Goal: Task Accomplishment & Management: Manage account settings

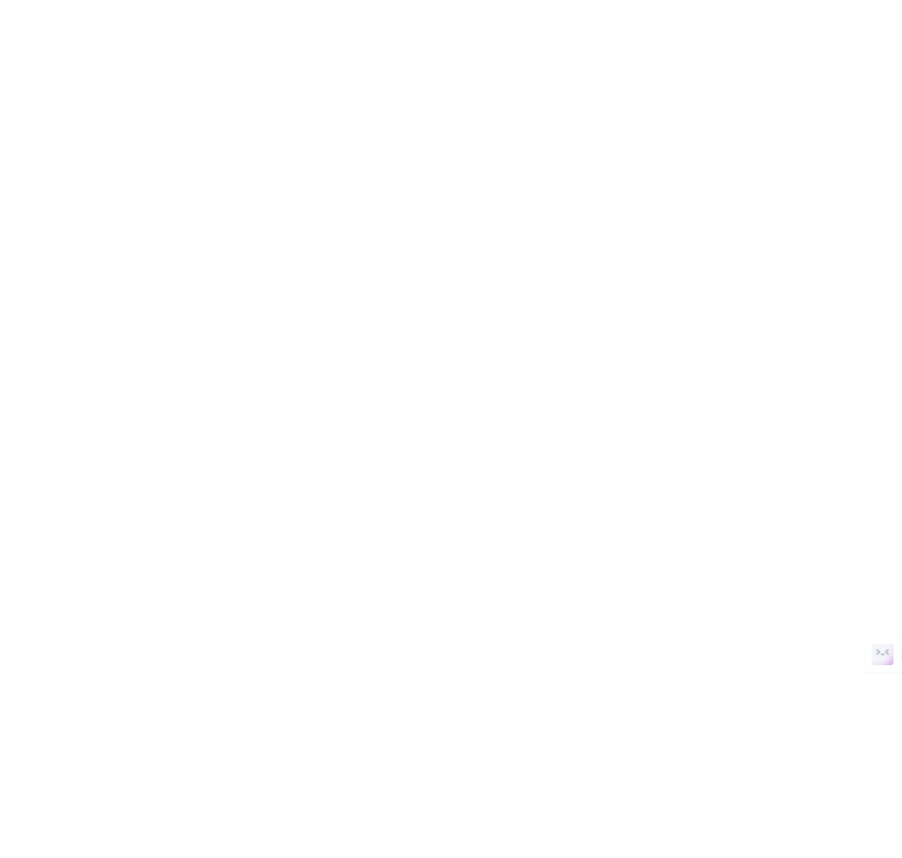
click at [687, 104] on body at bounding box center [451, 429] width 902 height 858
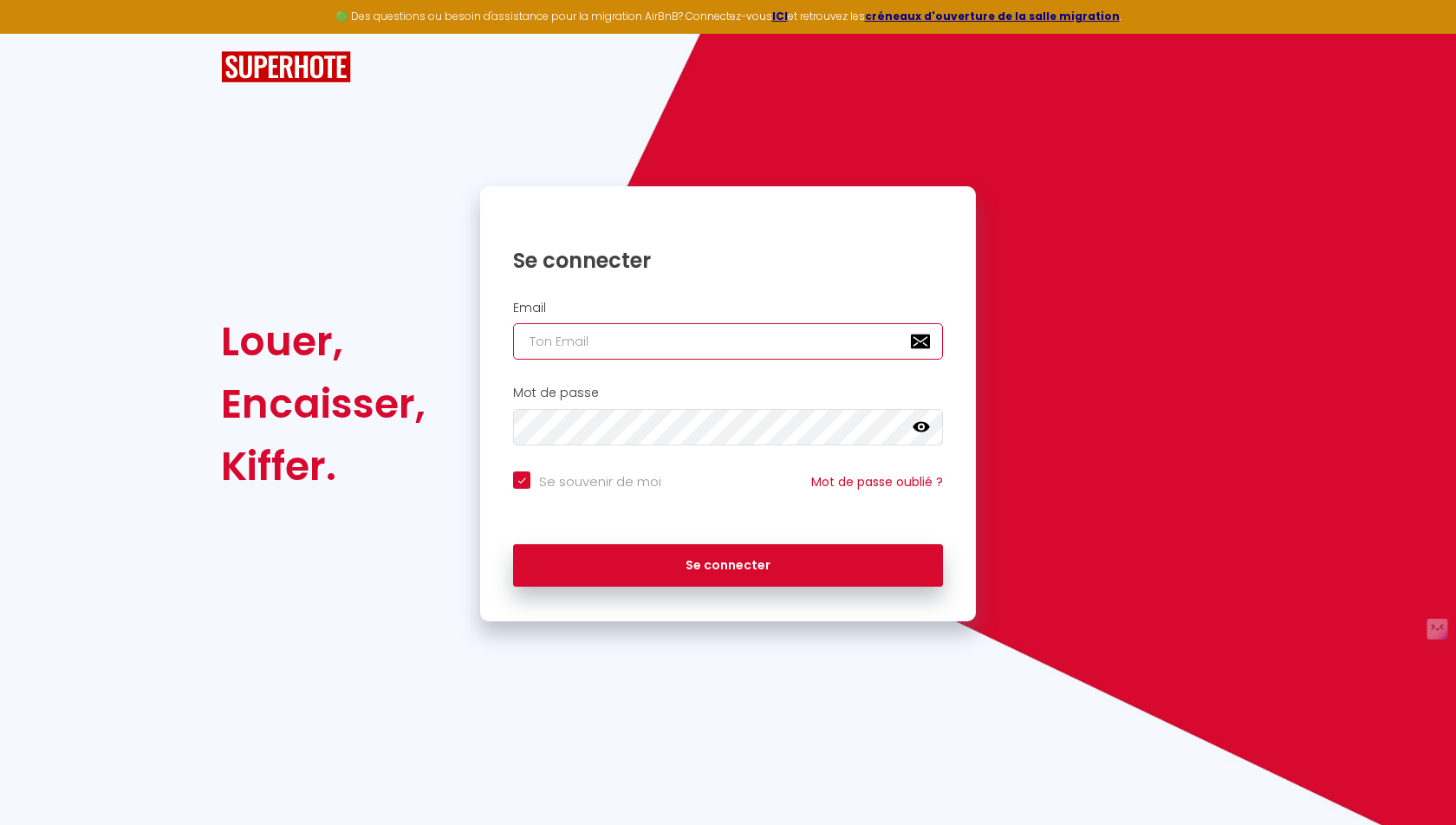
click at [582, 339] on input "email" at bounding box center [728, 341] width 430 height 37
type input "[EMAIL_ADDRESS][DOMAIN_NAME]"
click at [901, 537] on div "Se connecter" at bounding box center [728, 562] width 496 height 52
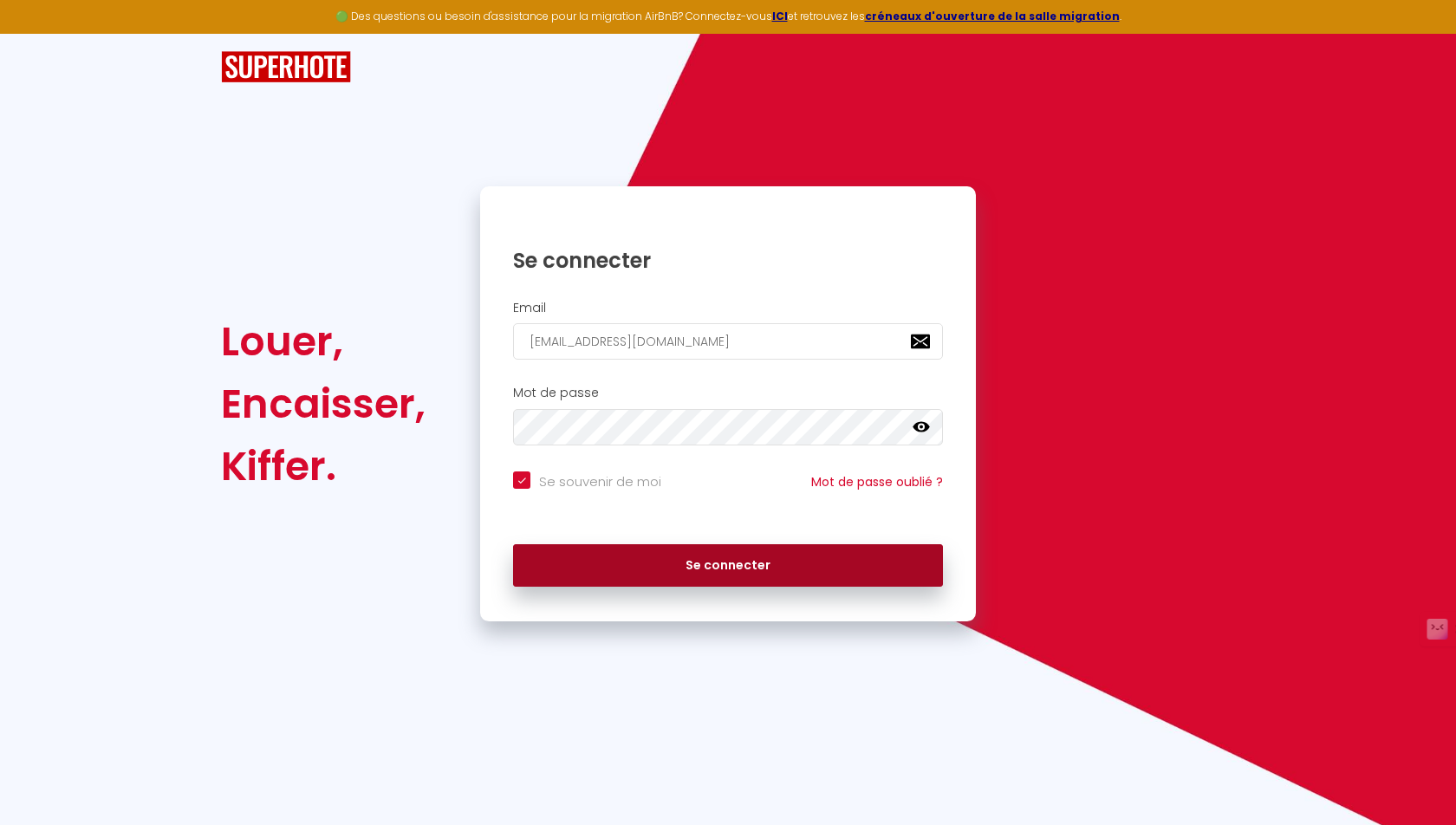
click at [882, 559] on button "Se connecter" at bounding box center [728, 565] width 430 height 43
checkbox input "true"
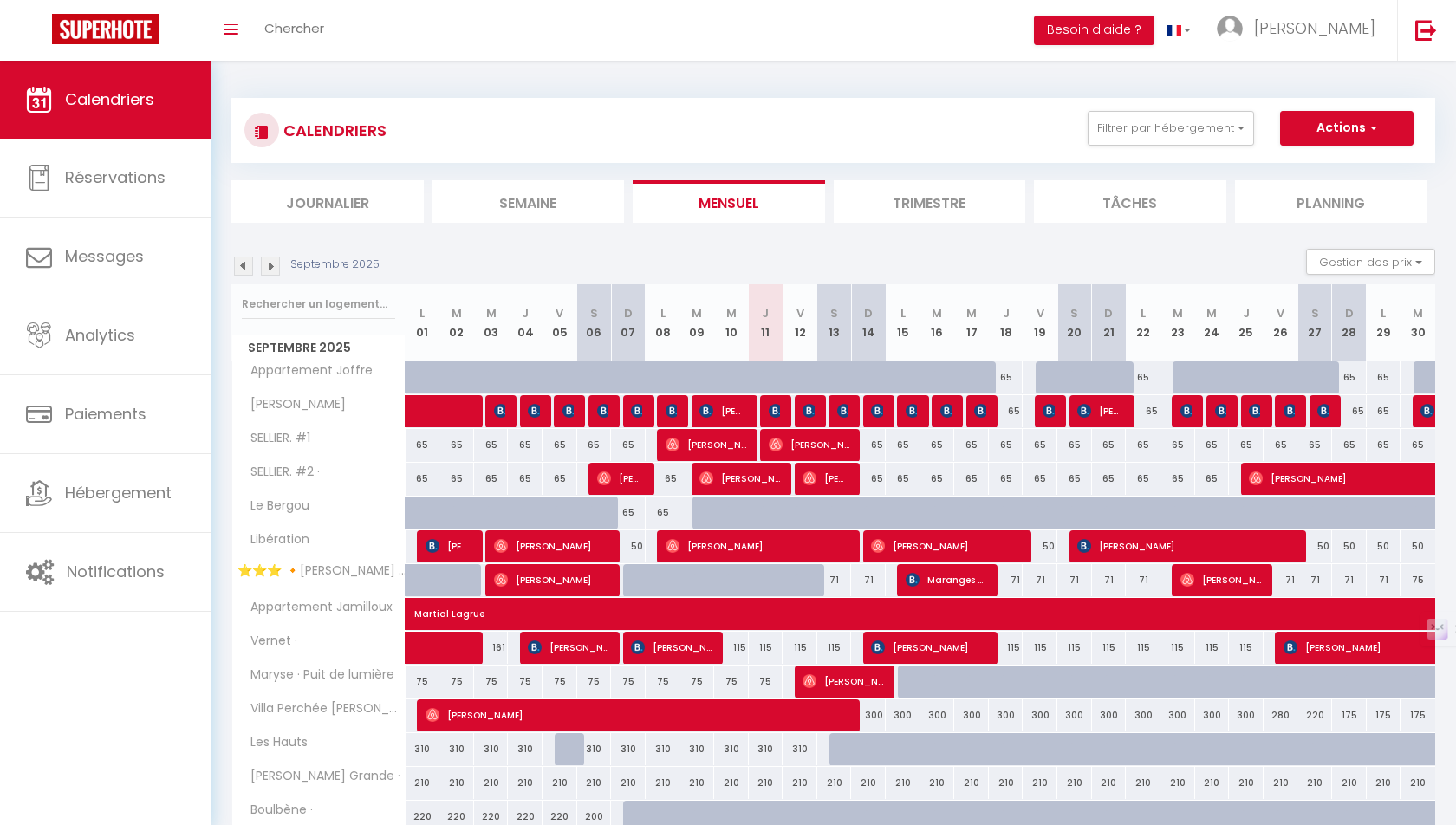
click at [250, 267] on img at bounding box center [243, 266] width 19 height 19
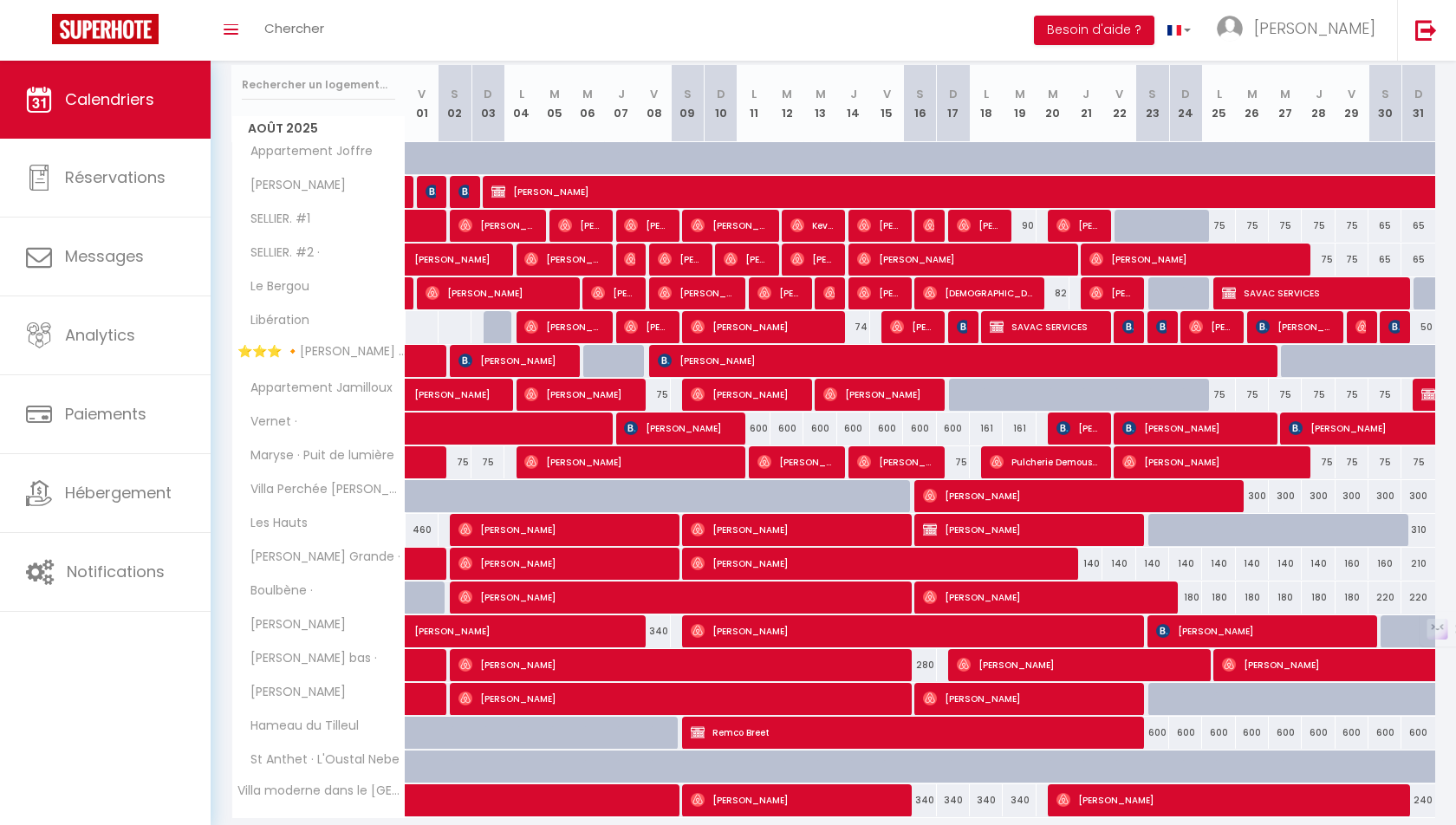
scroll to position [169, 0]
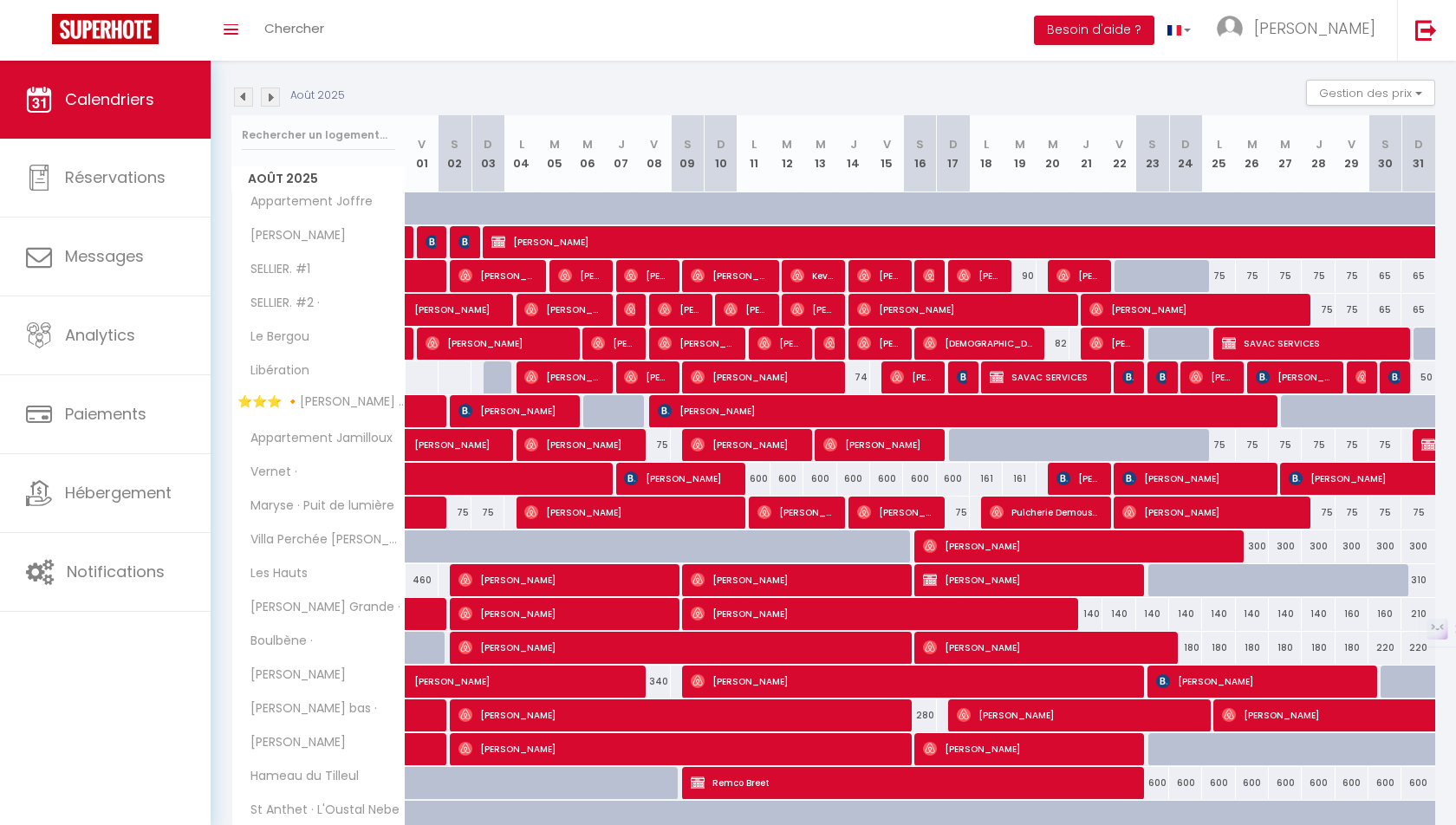
click at [242, 98] on img at bounding box center [243, 97] width 19 height 19
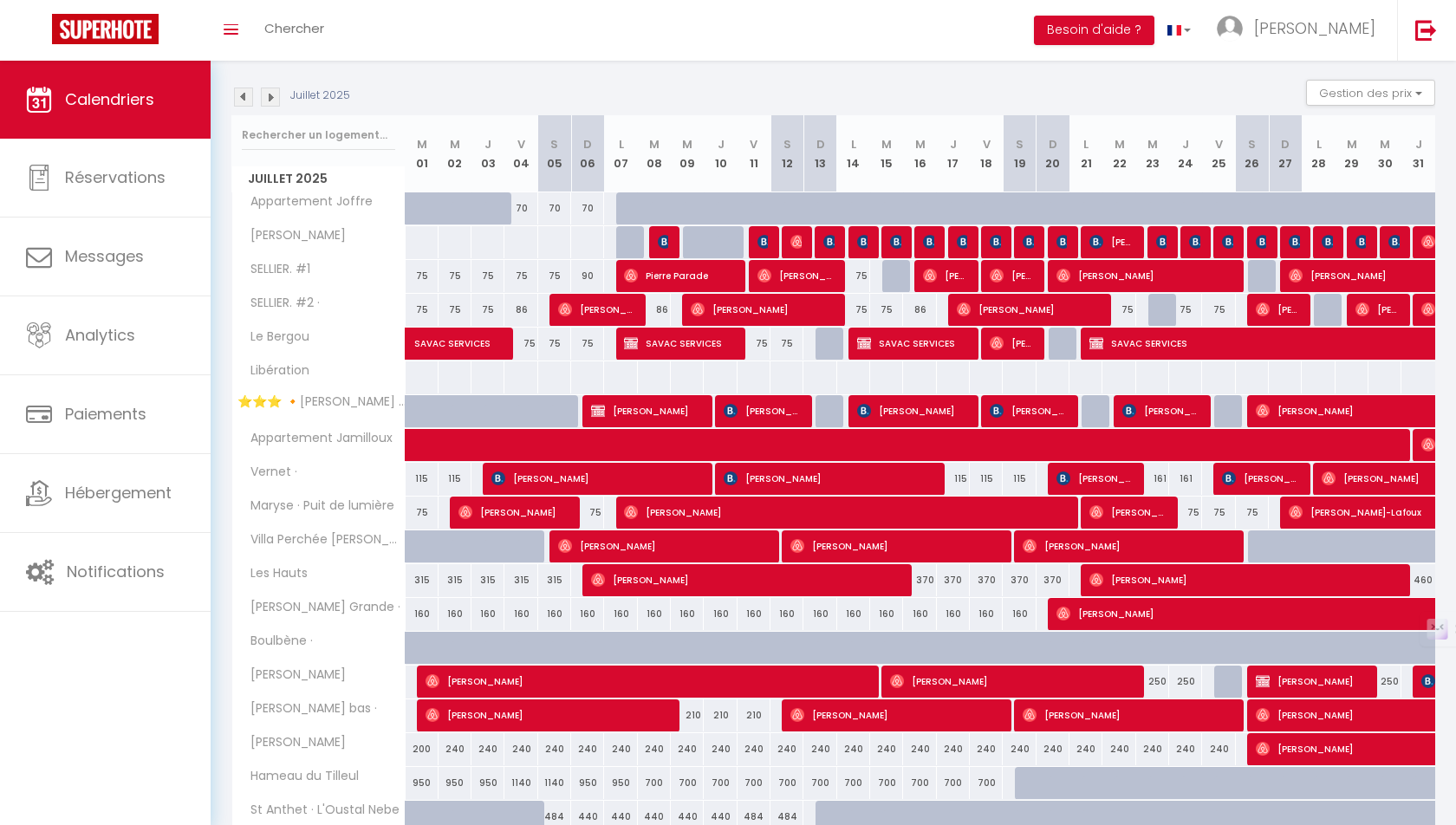
scroll to position [274, 0]
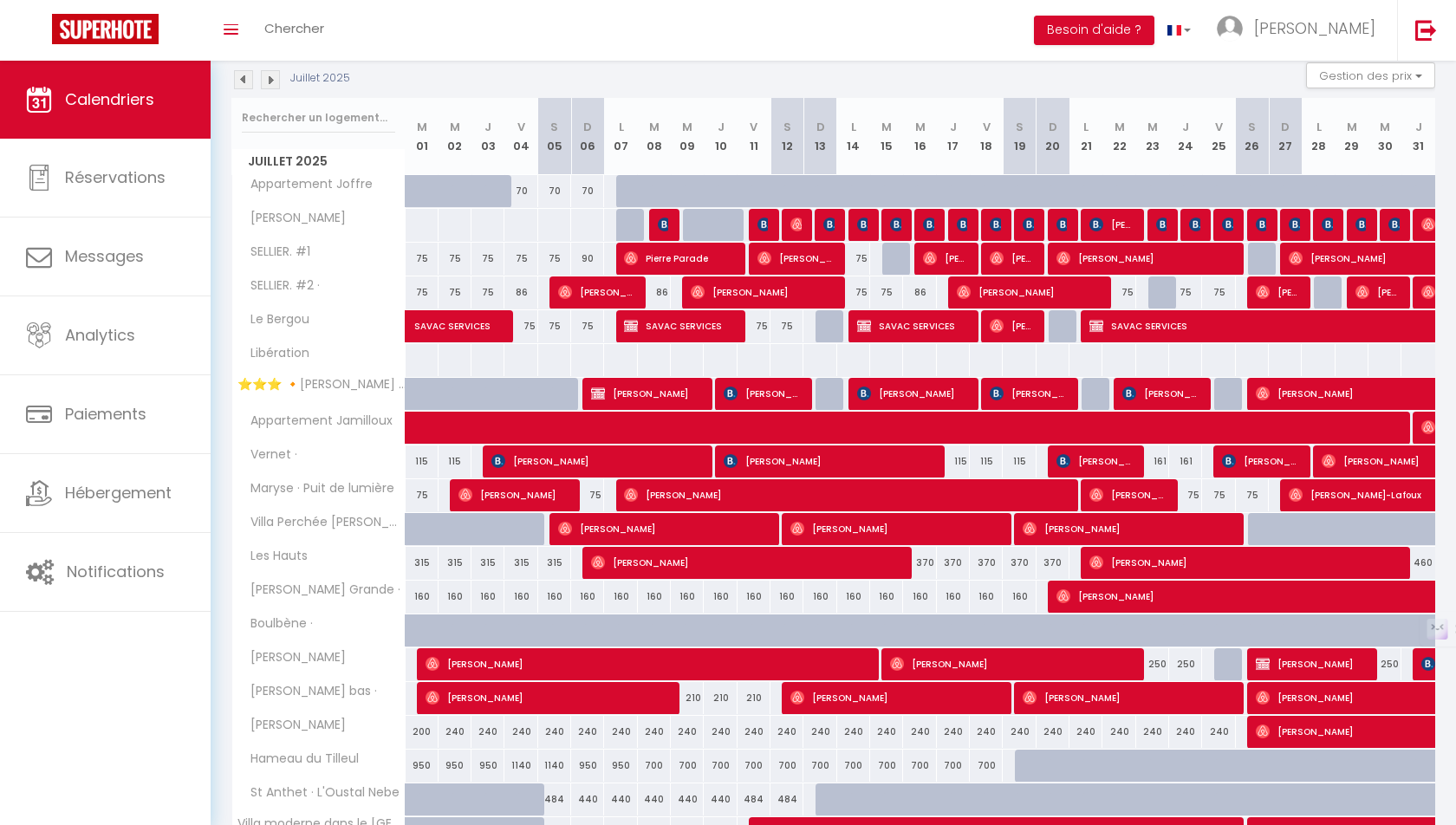
click at [275, 83] on img at bounding box center [270, 80] width 19 height 19
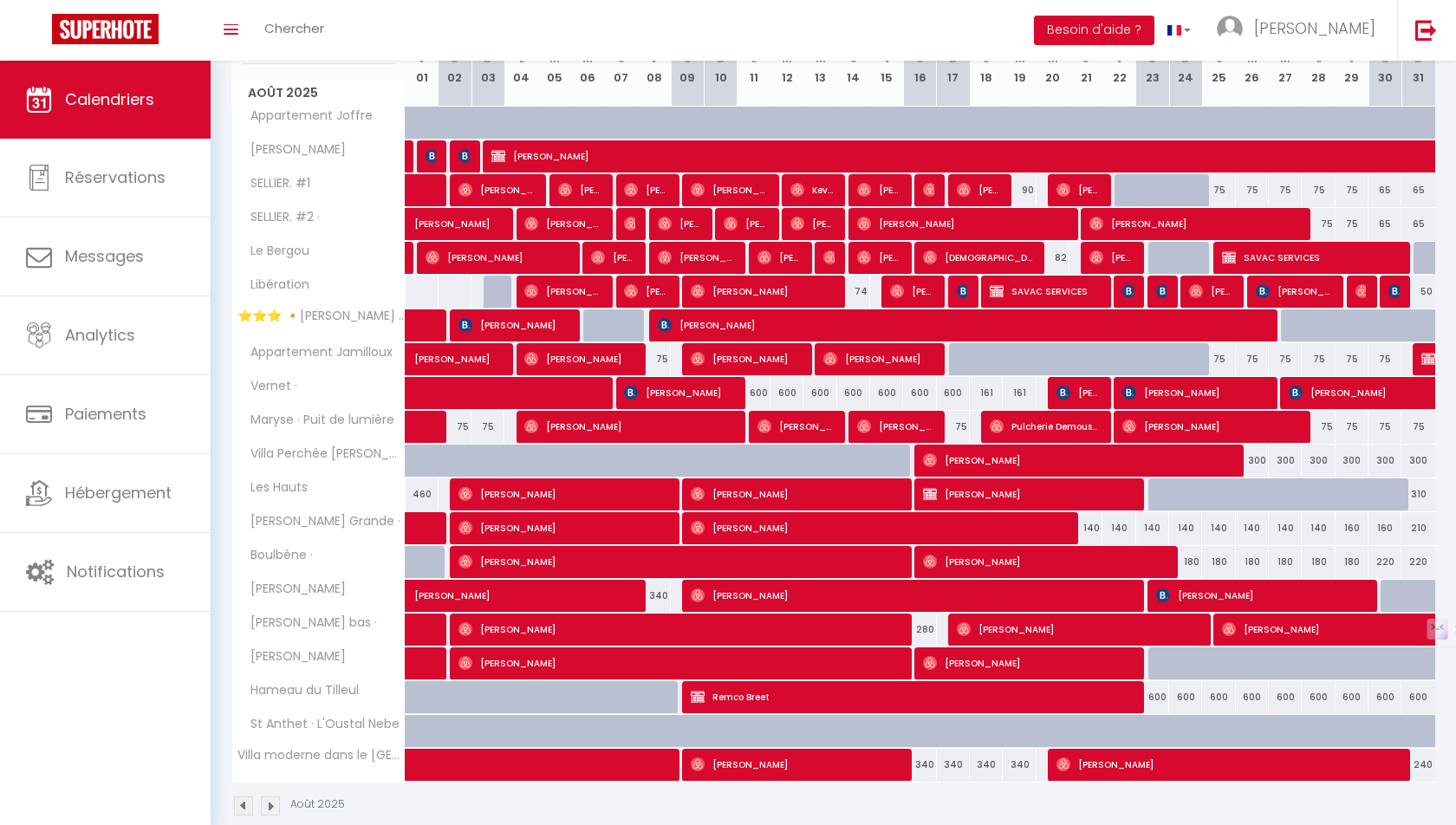
scroll to position [262, 0]
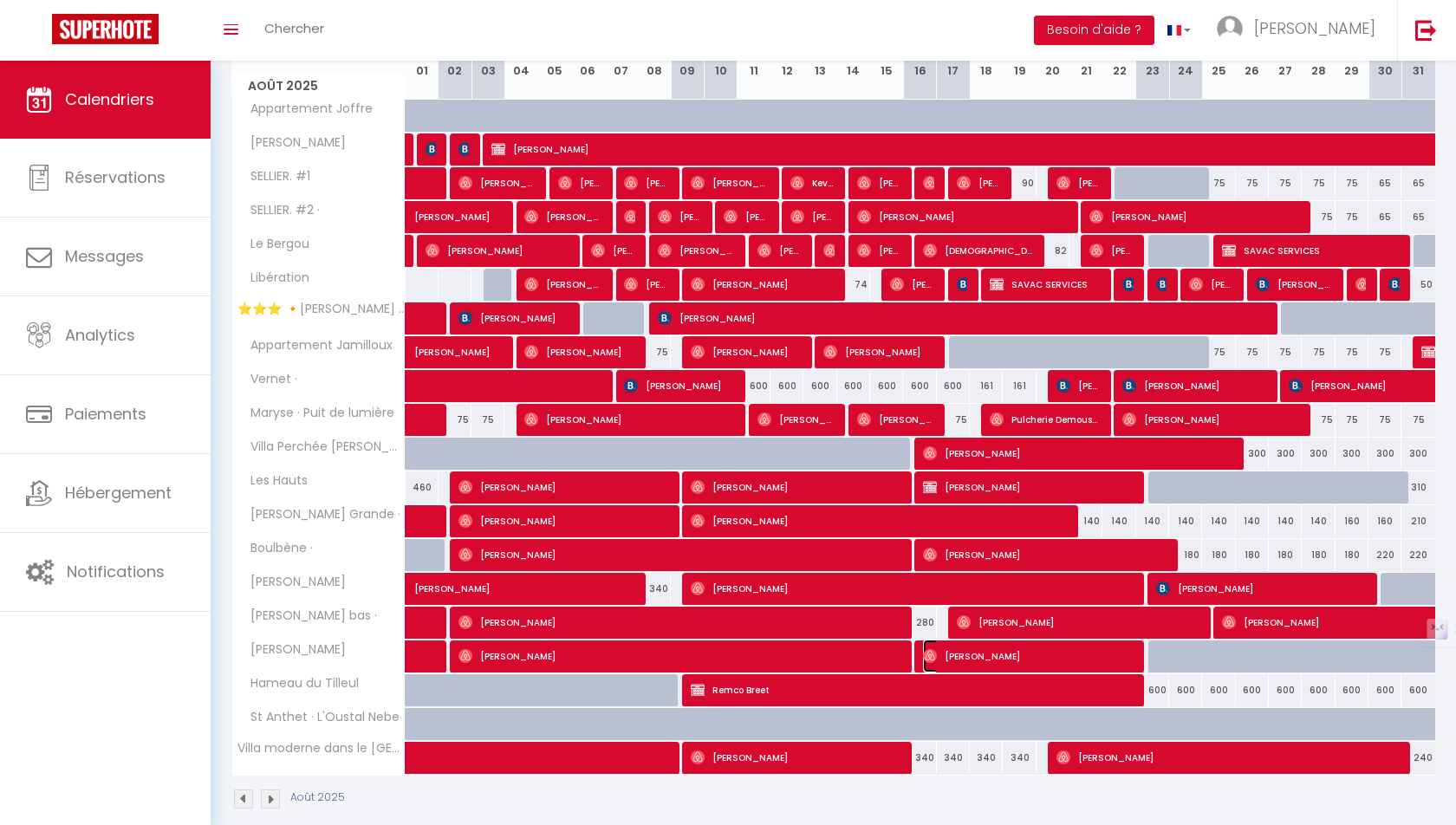
click at [990, 645] on span "[PERSON_NAME]" at bounding box center [1026, 656] width 209 height 33
select select "OK"
select select "0"
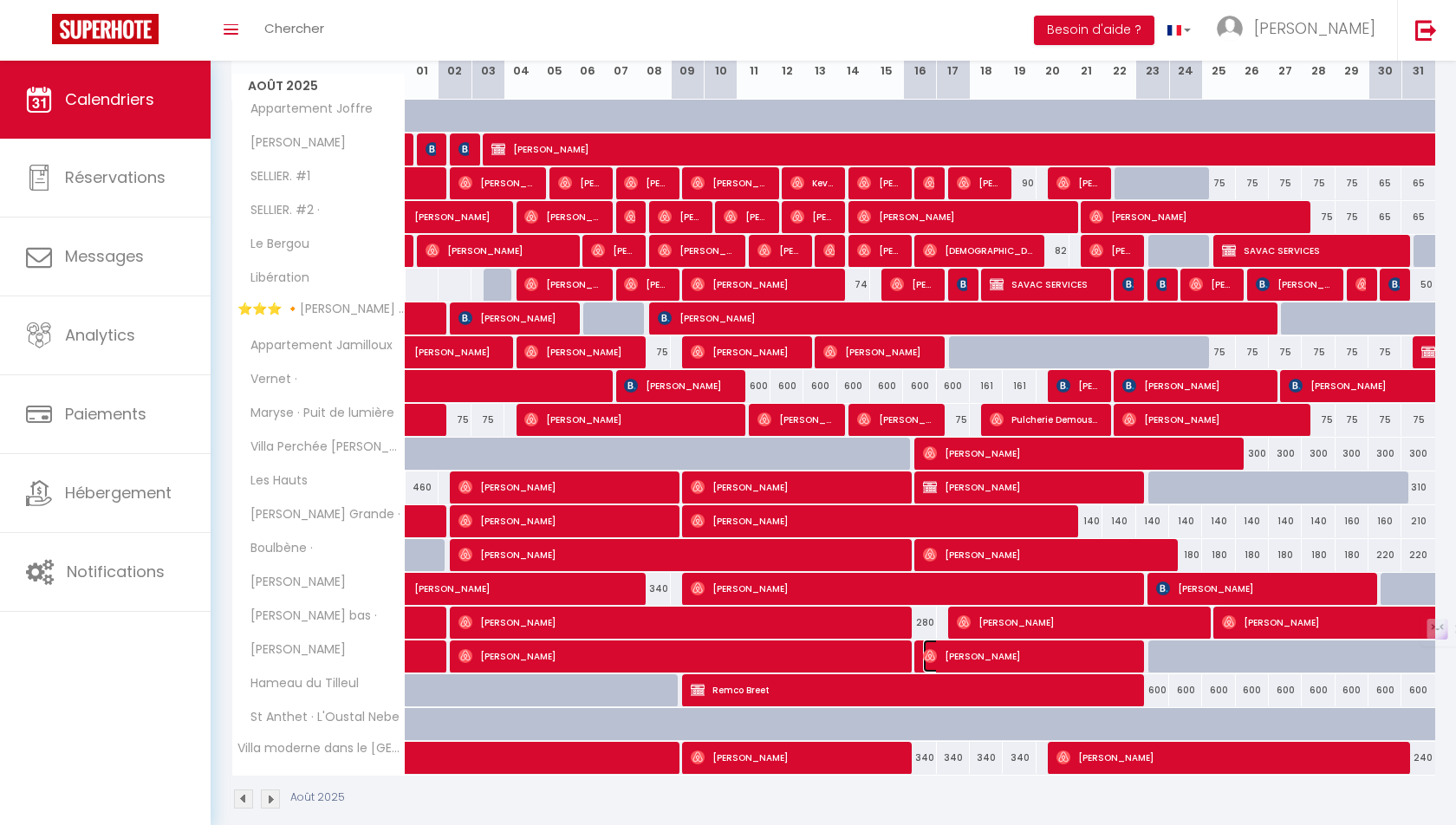
select select "1"
select select
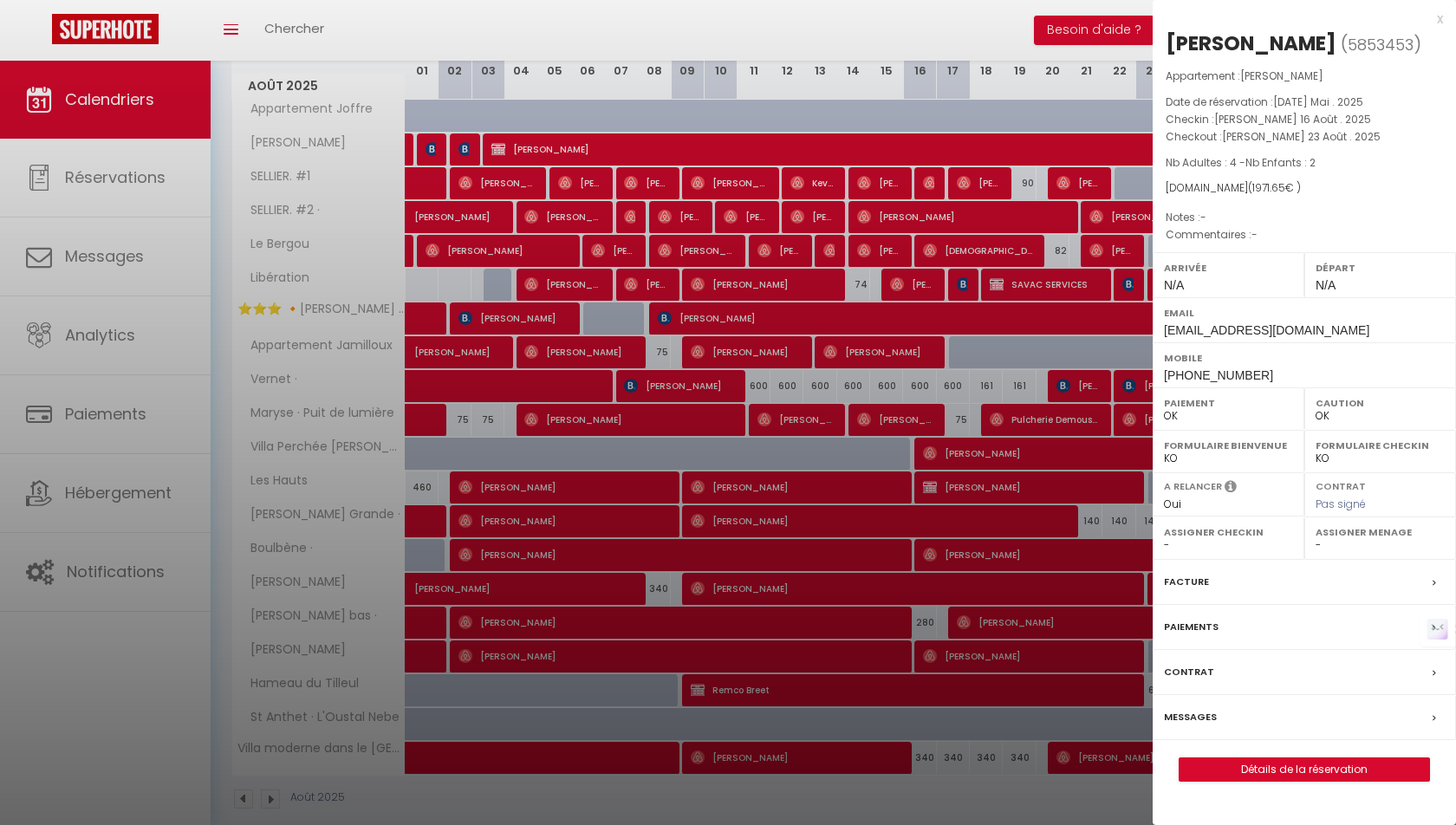
click at [1194, 577] on label "Facture" at bounding box center [1186, 582] width 45 height 18
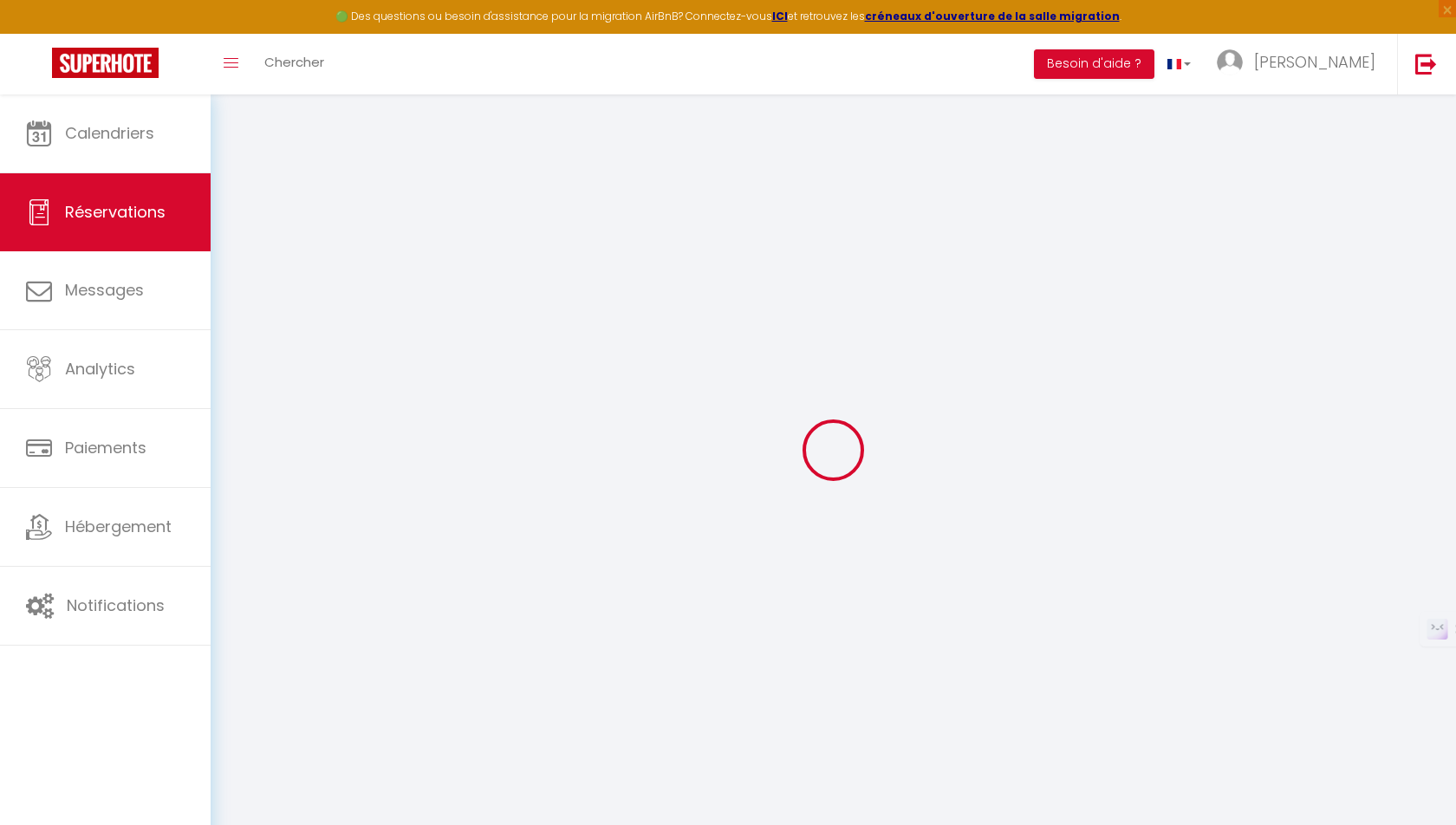
type input "[PERSON_NAME]"
type input "[EMAIL_ADDRESS][DOMAIN_NAME]"
type input "[PHONE_NUMBER]"
select select "FR"
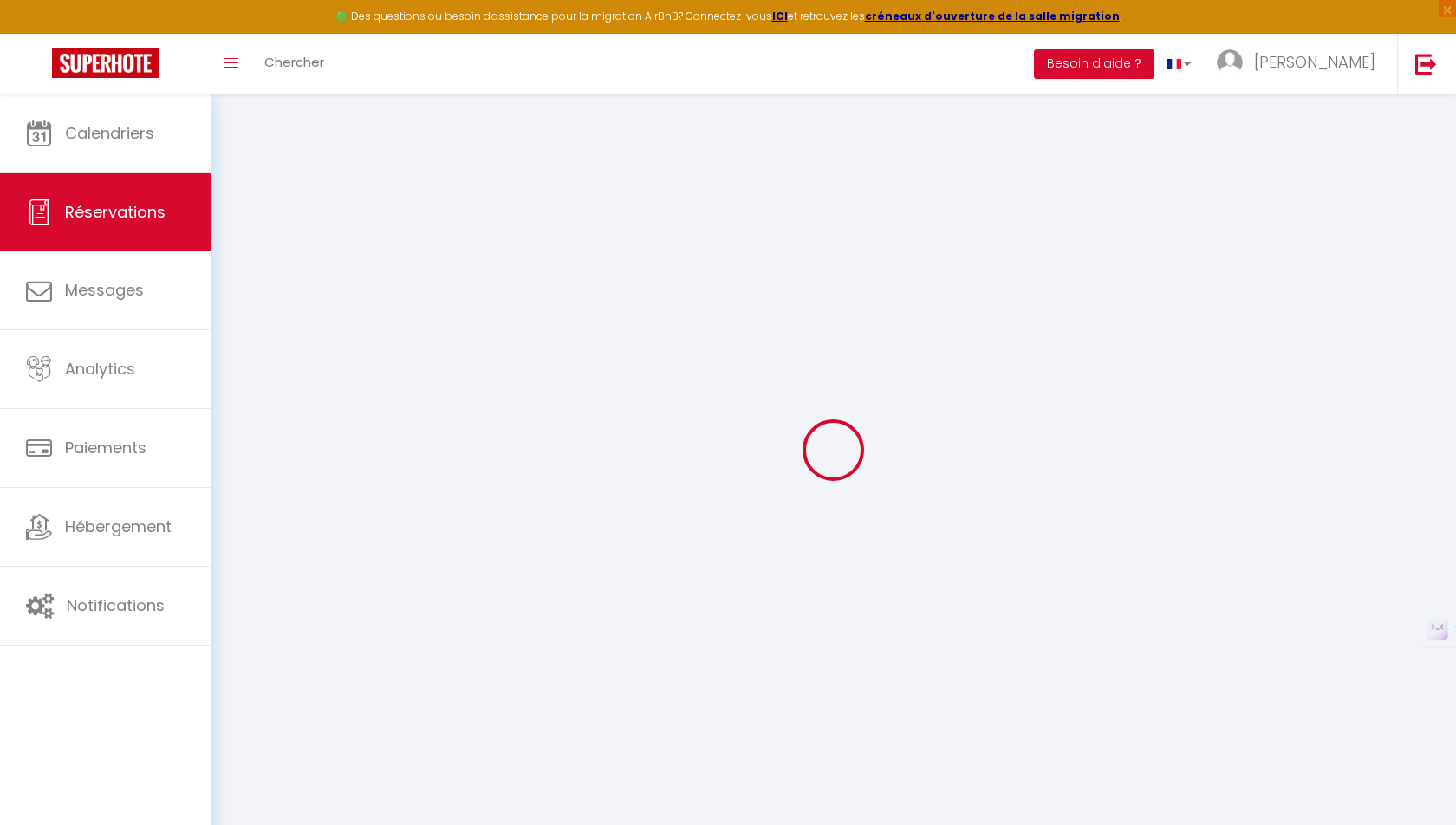
type input "68.04"
select select "59870"
select select "1"
select select
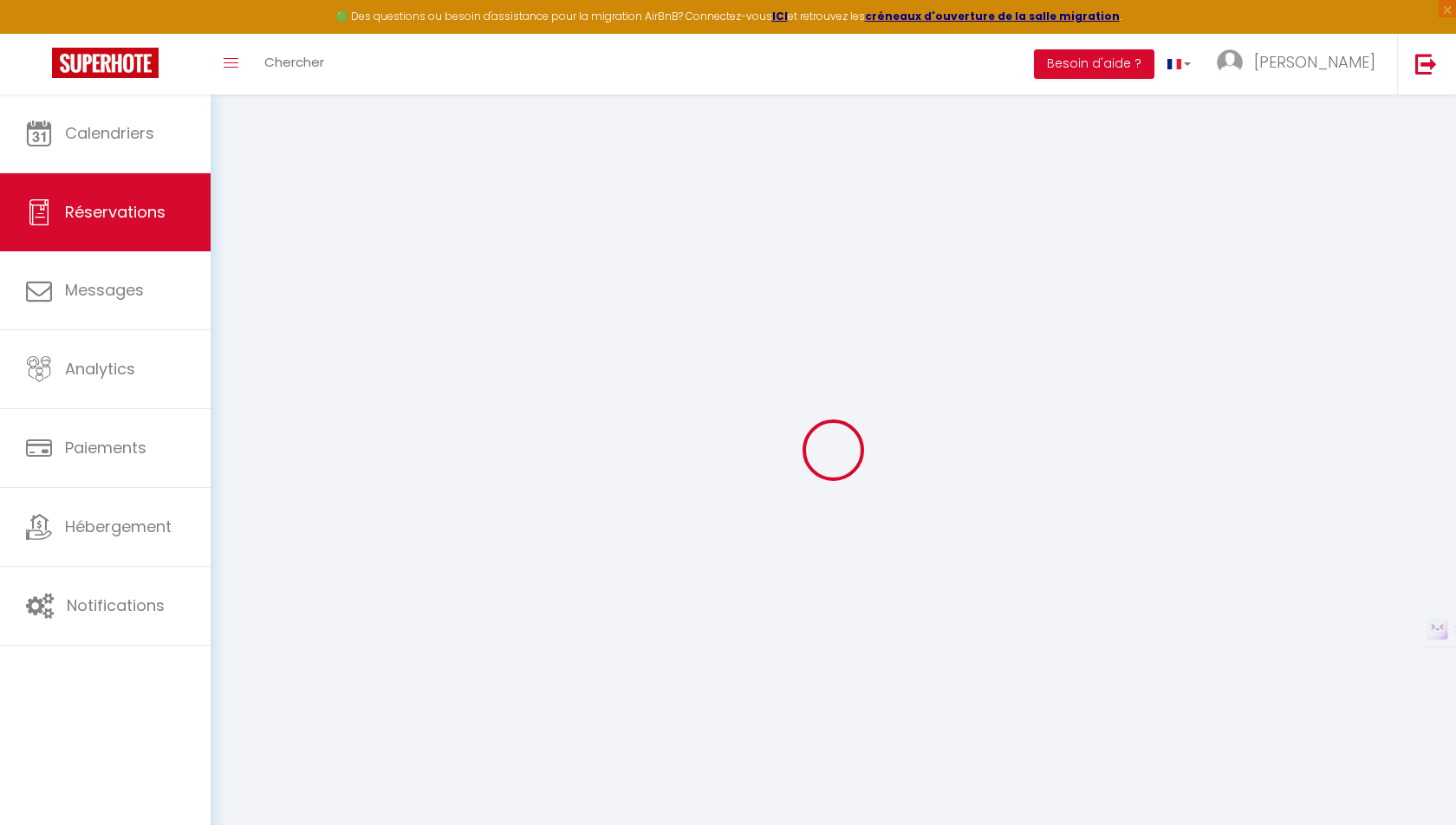
type input "4"
type input "2"
select select "12"
select select
type input "1890"
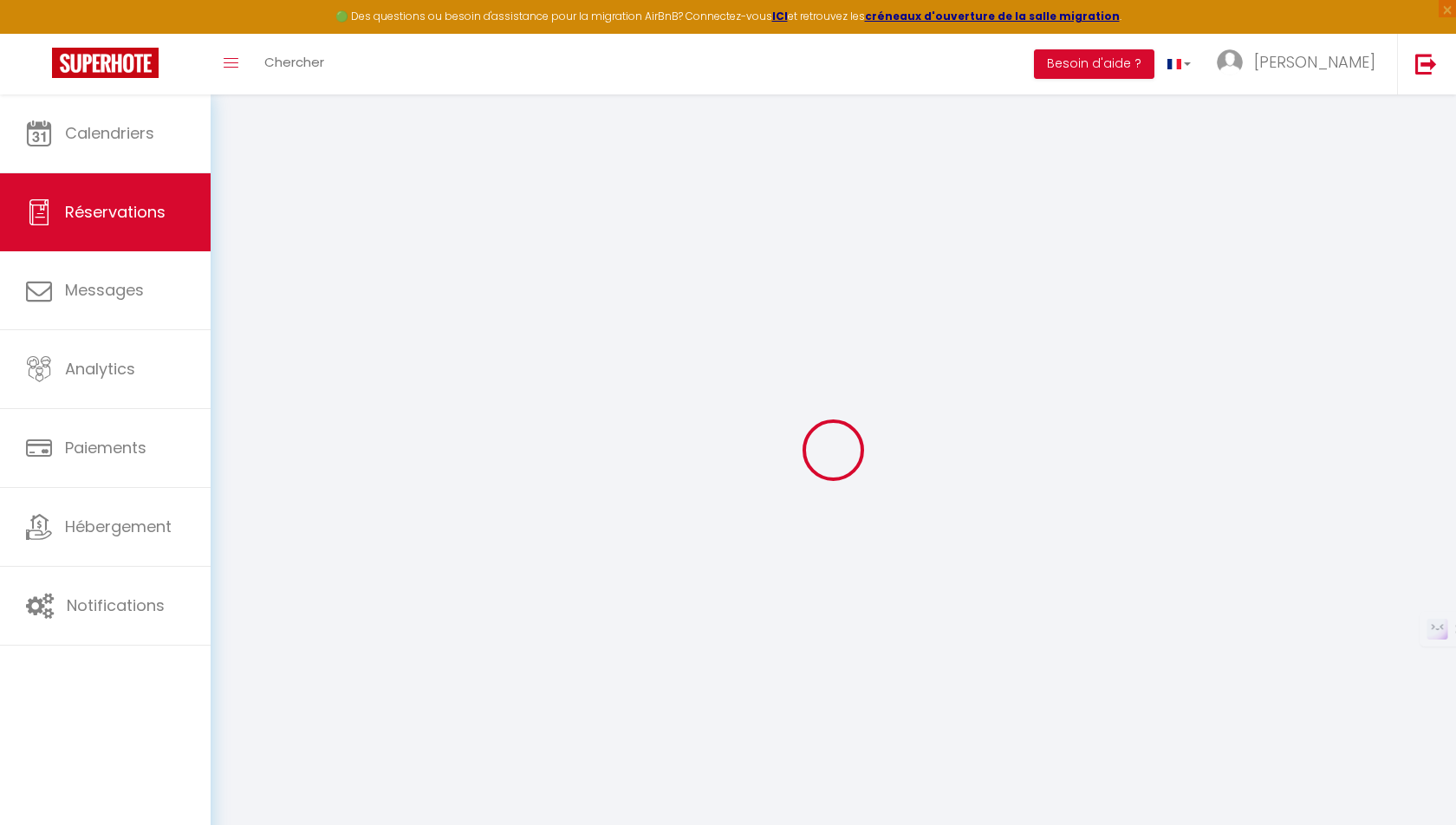
checkbox input "false"
type input "0"
select select "1"
type input "0"
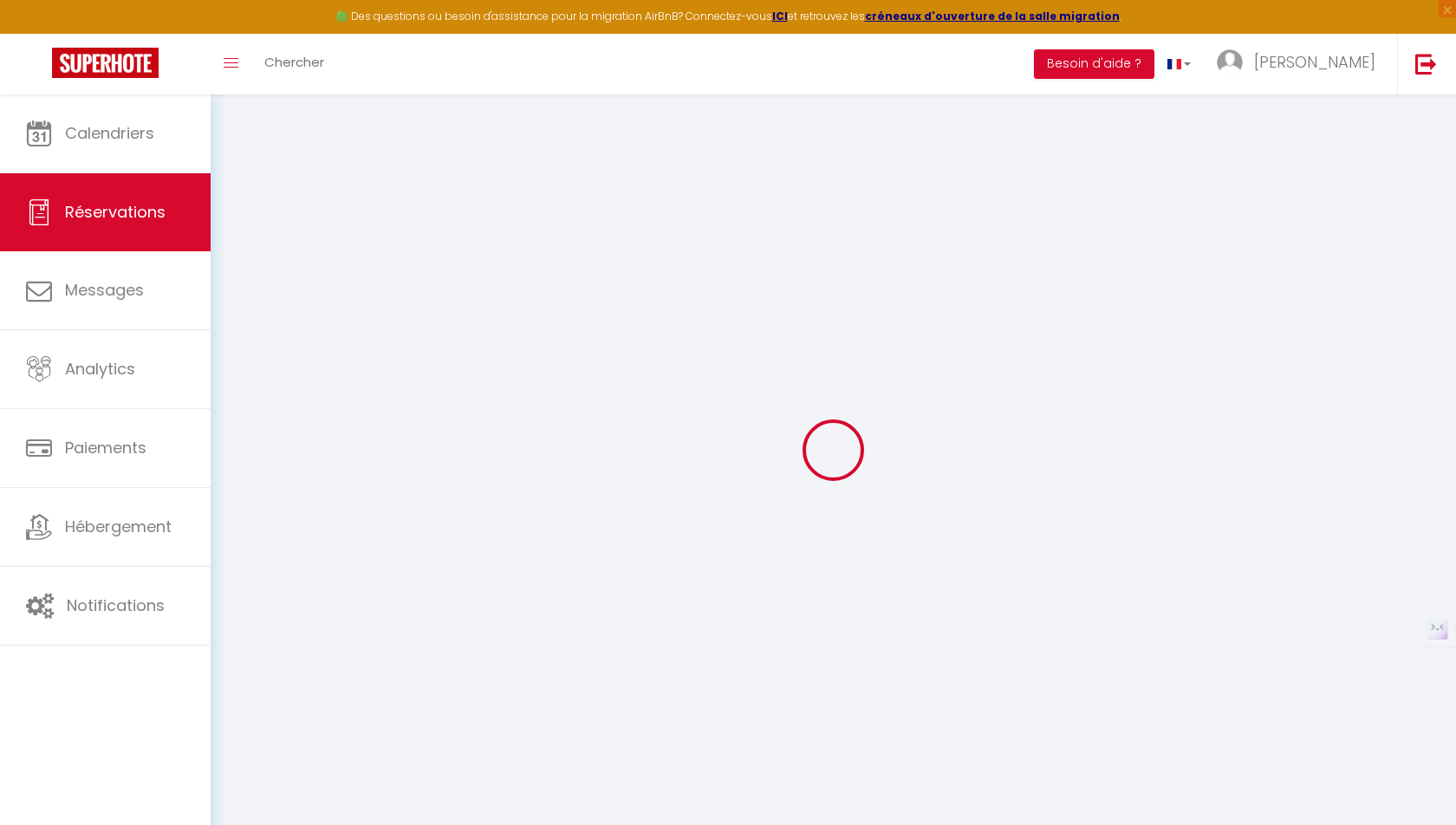
type input "0"
select select
select select "15"
checkbox input "false"
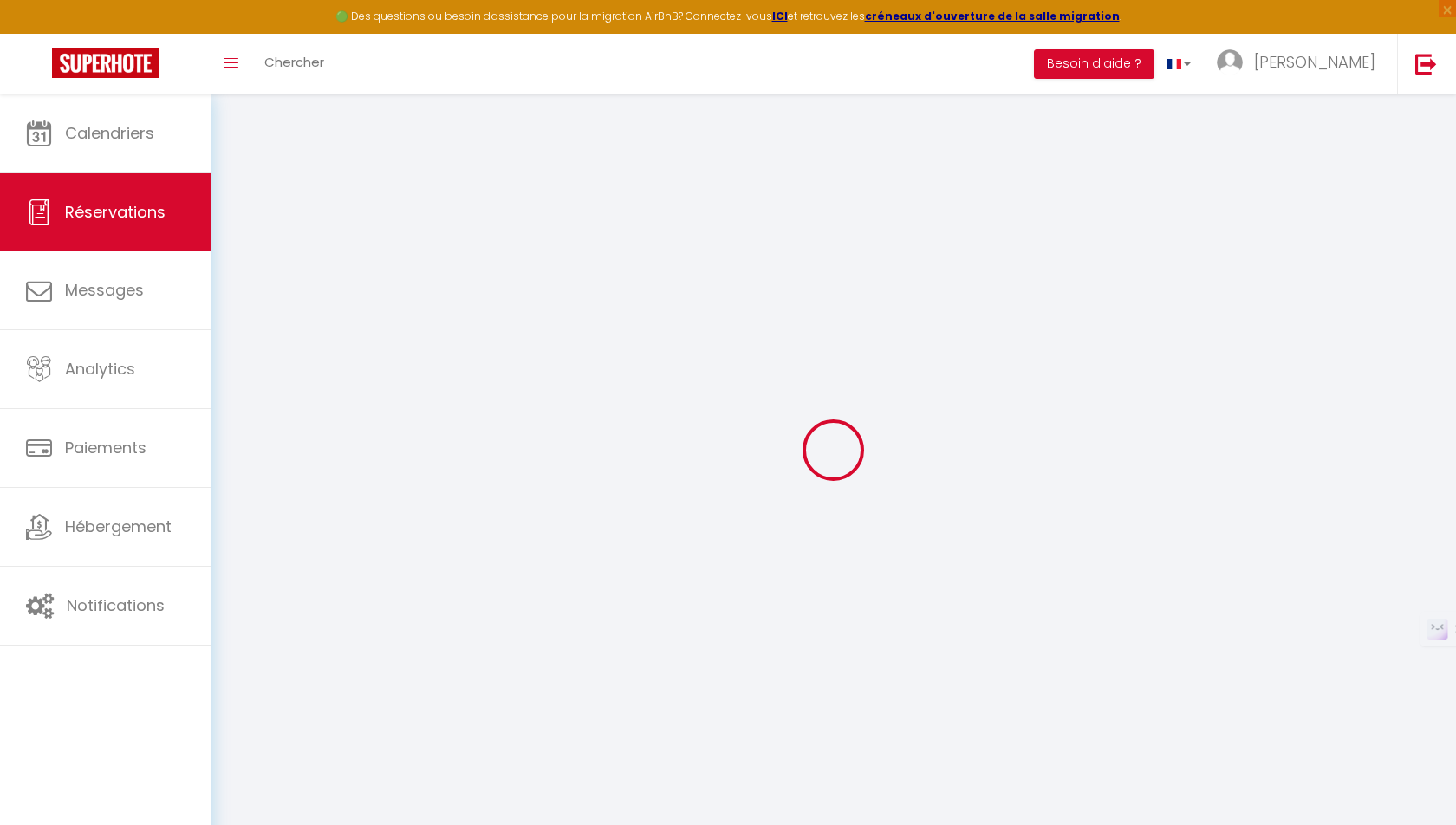
select select
checkbox input "false"
select select
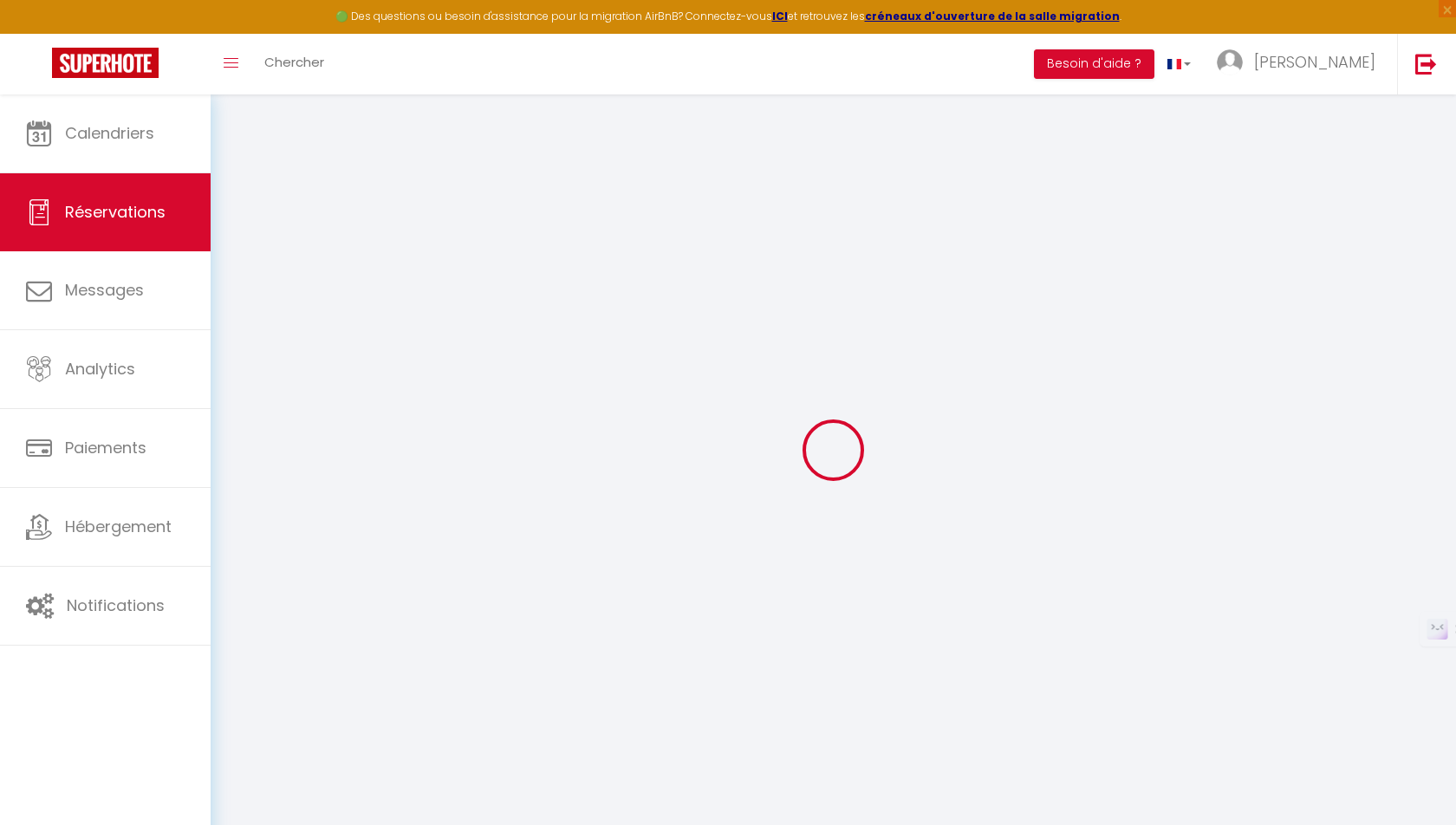
checkbox input "false"
select select
checkbox input "false"
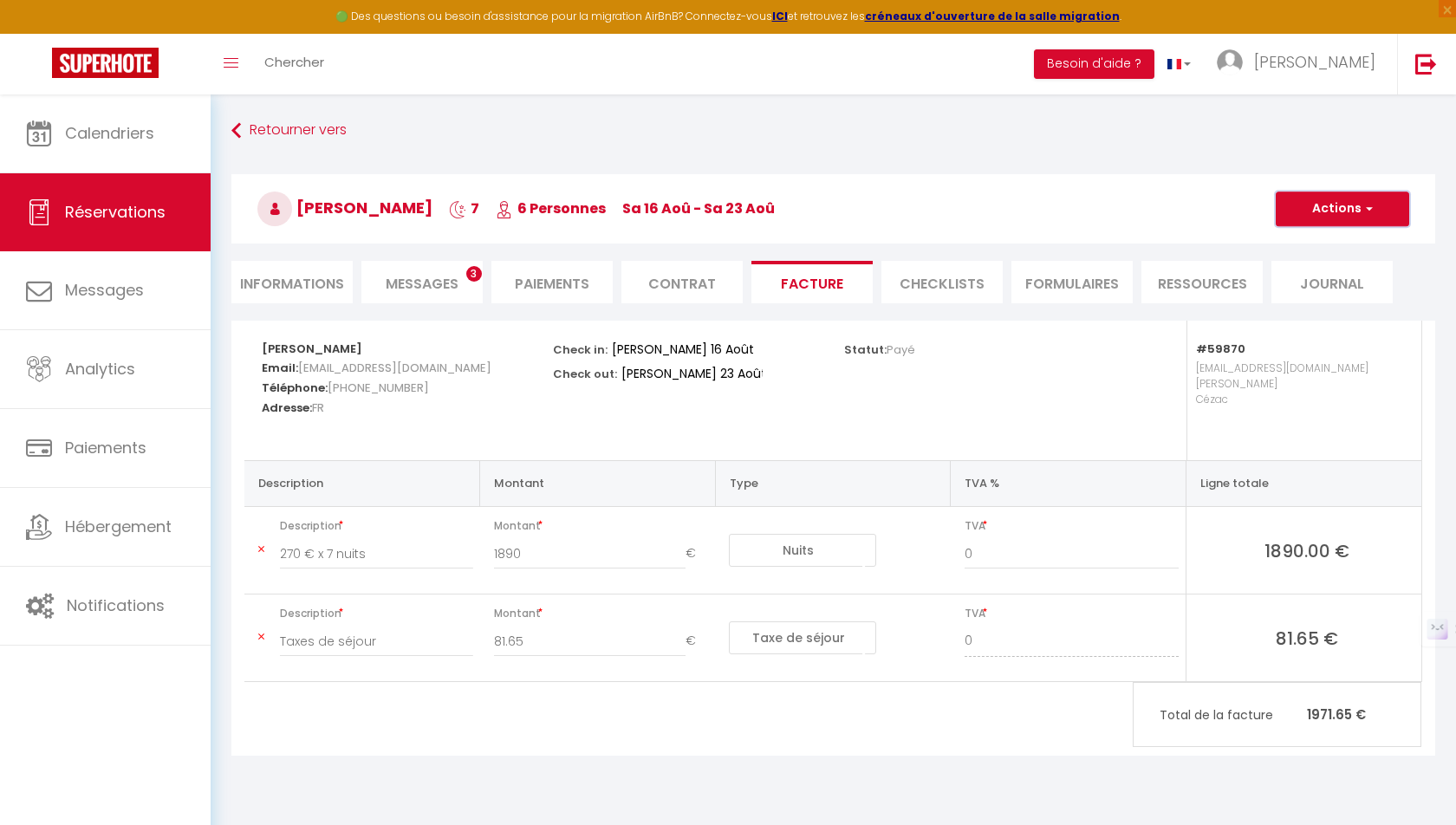
click at [1365, 213] on span "button" at bounding box center [1366, 209] width 11 height 15
click at [1339, 267] on link "Aperçu et éditer" at bounding box center [1328, 269] width 145 height 22
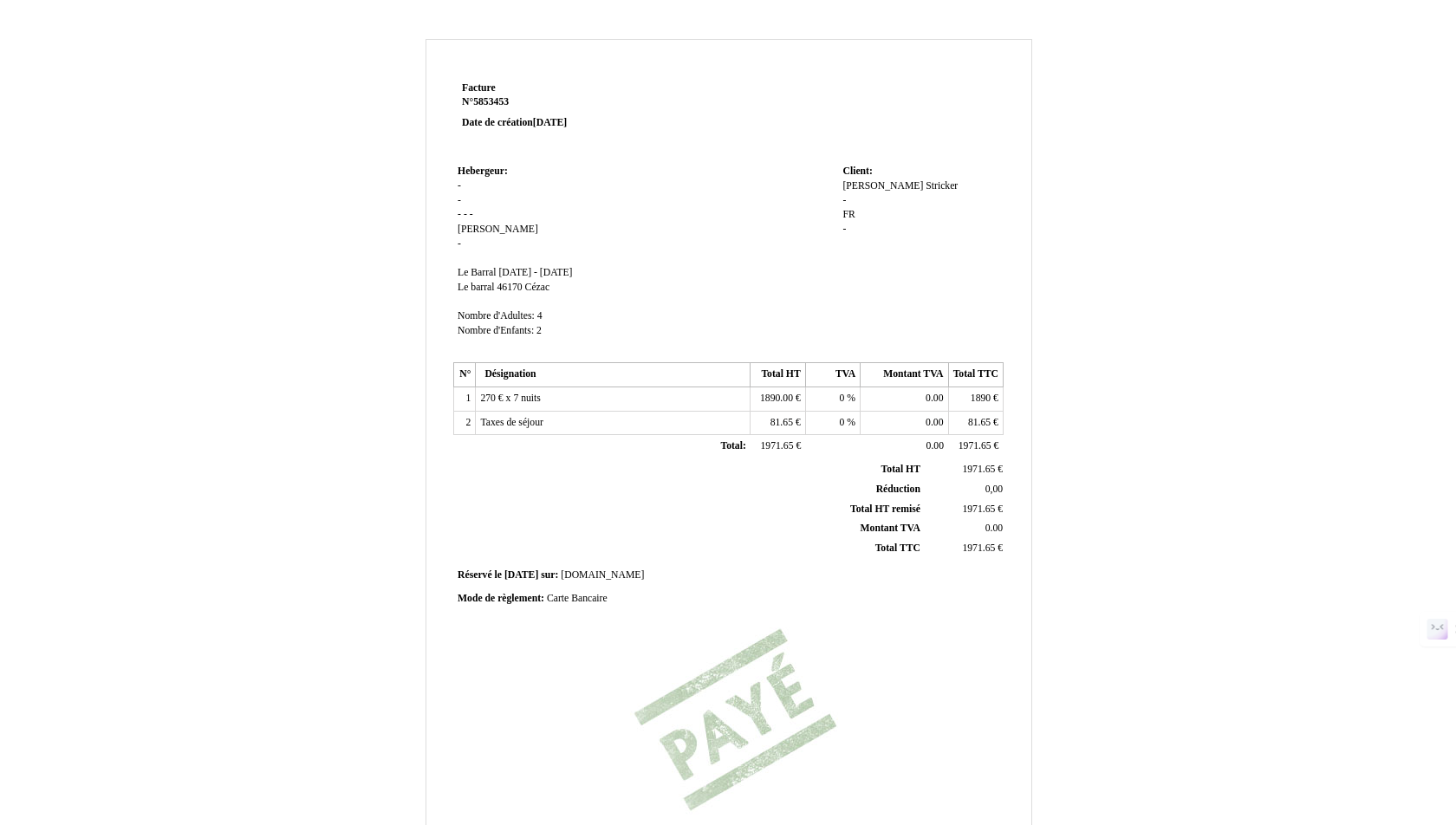
click at [487, 231] on span "[PERSON_NAME]" at bounding box center [498, 230] width 81 height 12
click at [512, 228] on input "Nadége" at bounding box center [556, 232] width 199 height 18
type input "Nadége Valette"
click at [689, 267] on td "Hebergeur: Hebergeur: - - - - - Nadége Nadége - SIRET Le Barral Le Barral sa 16…" at bounding box center [646, 261] width 384 height 201
click at [851, 193] on div "Anne Anne Stricker Stricker - FR FR -" at bounding box center [920, 216] width 156 height 73
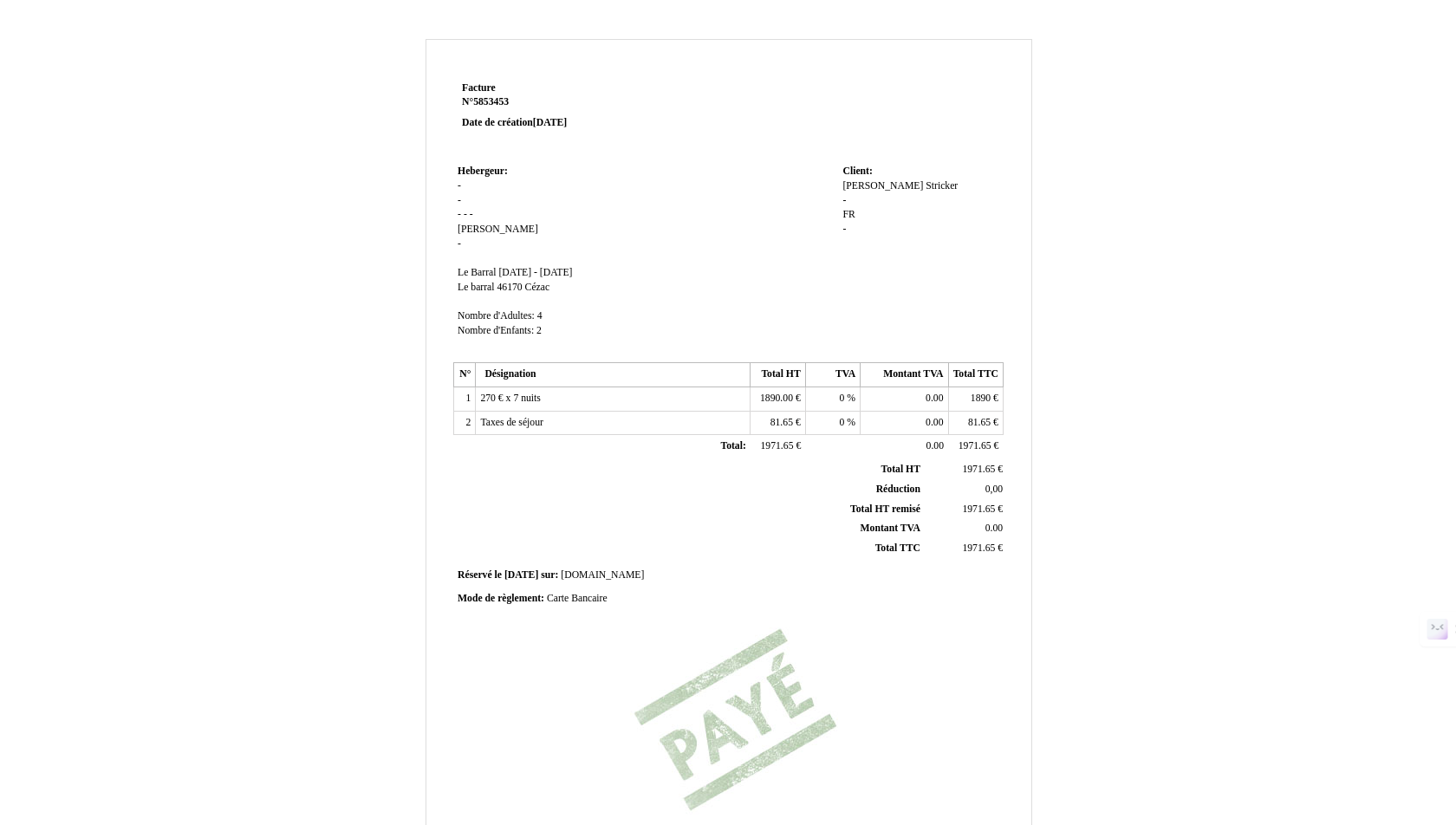
click at [851, 187] on span "[PERSON_NAME]" at bounding box center [882, 187] width 81 height 12
click at [0, 0] on input "[PERSON_NAME]" at bounding box center [0, 0] width 0 height 0
click at [851, 187] on input "[PERSON_NAME]" at bounding box center [941, 188] width 199 height 18
click at [979, 192] on div "Anne Anne Stricker Stricker - FR FR -" at bounding box center [920, 225] width 156 height 90
click at [979, 192] on div "Anne Anne Stricker Stricker - FR FR -" at bounding box center [920, 216] width 156 height 73
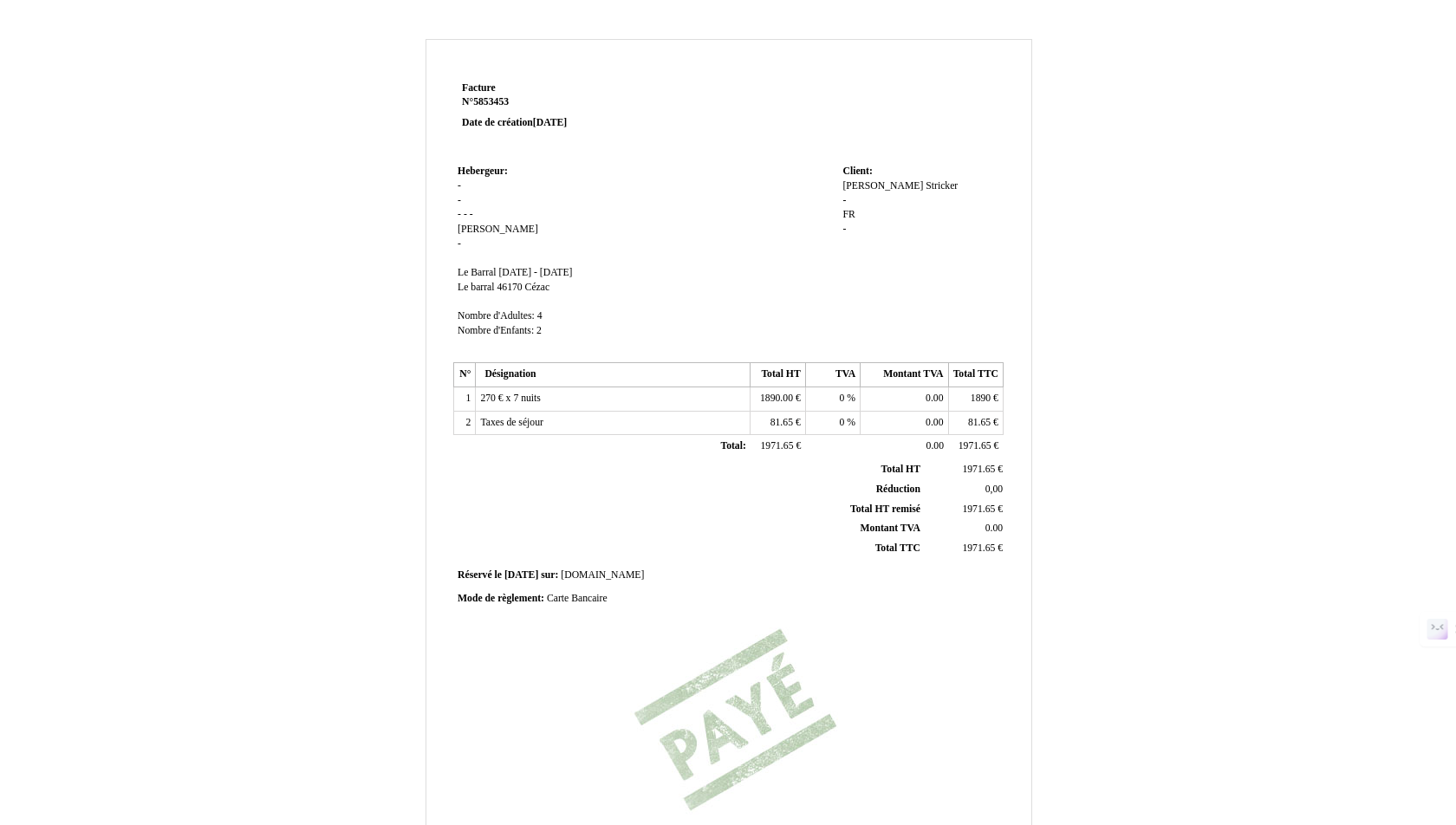
click at [925, 187] on span "[PERSON_NAME]" at bounding box center [941, 187] width 32 height 12
click at [851, 184] on span "[PERSON_NAME]" at bounding box center [882, 187] width 81 height 12
click at [851, 184] on input "[PERSON_NAME]" at bounding box center [941, 188] width 199 height 18
click at [925, 185] on span "[PERSON_NAME]" at bounding box center [941, 187] width 32 height 12
click at [917, 194] on input "[PERSON_NAME]" at bounding box center [941, 203] width 199 height 18
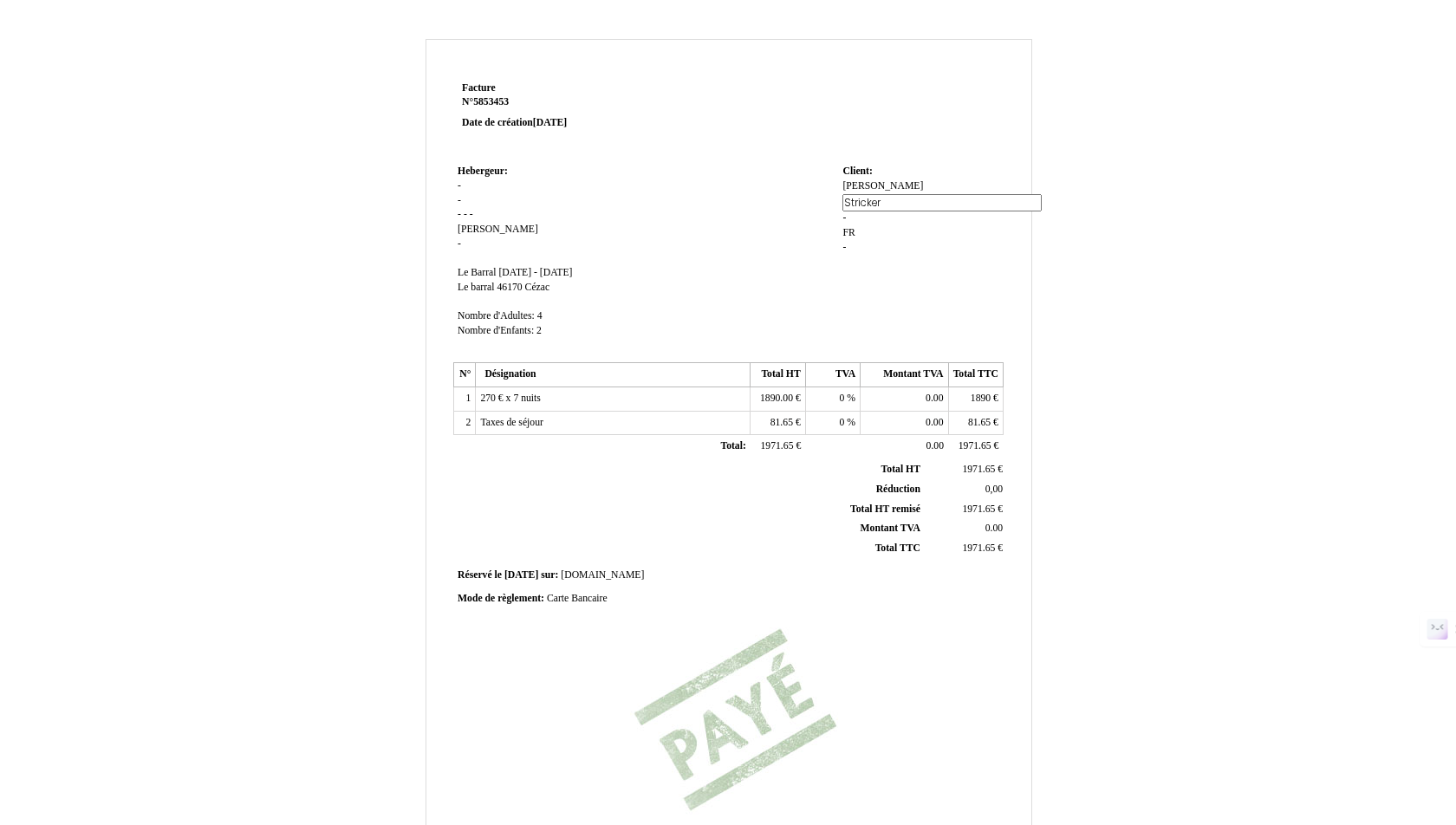
click at [917, 194] on input "[PERSON_NAME]" at bounding box center [941, 203] width 199 height 18
paste input "Gratiano"
type input "Gratiano"
click at [851, 187] on span "[PERSON_NAME]" at bounding box center [882, 187] width 81 height 12
click at [851, 187] on input "[PERSON_NAME]" at bounding box center [941, 188] width 199 height 18
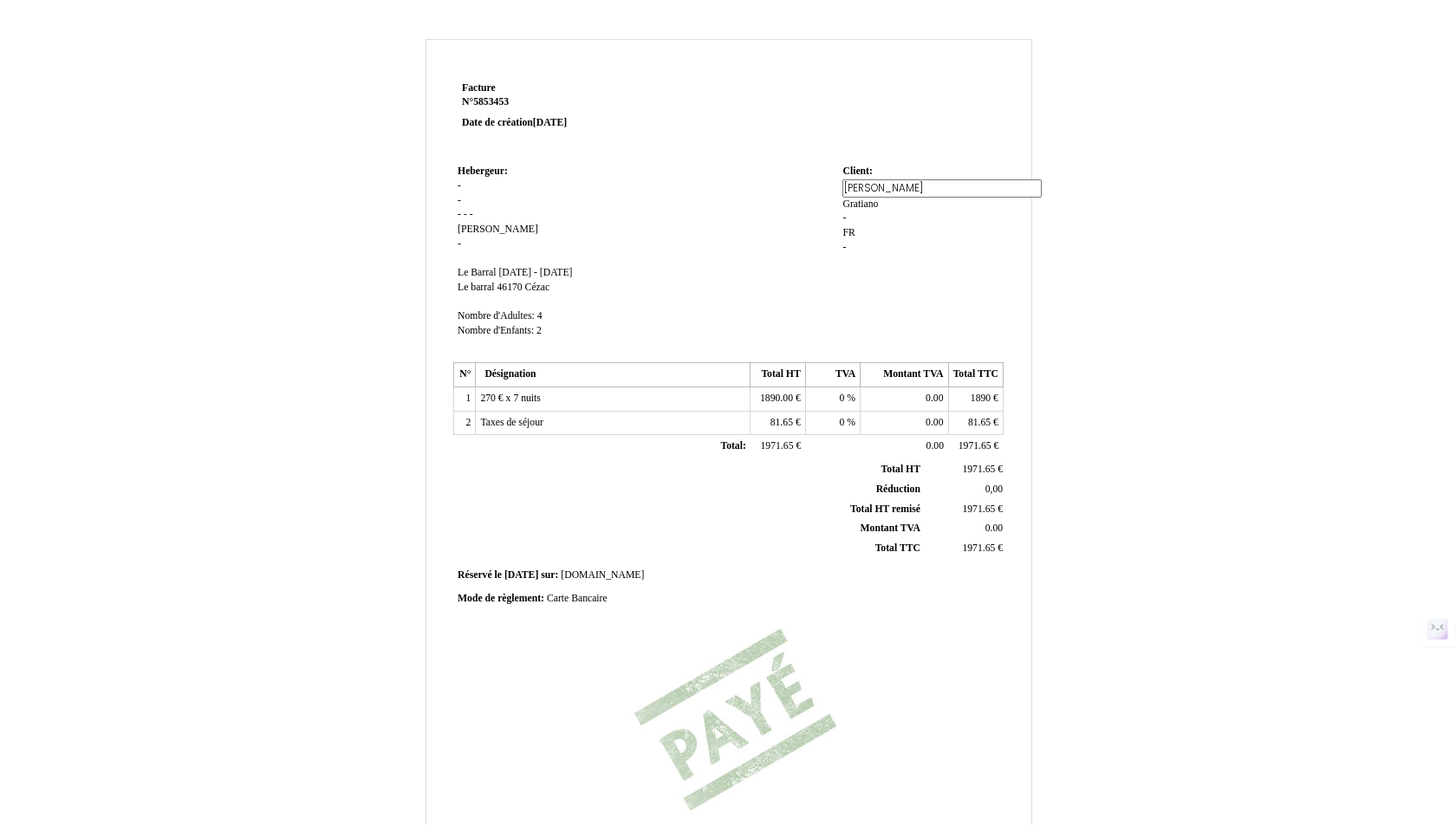
click at [905, 237] on div "Anne Anne Gratiano Gratiano - FR FR -" at bounding box center [920, 225] width 156 height 90
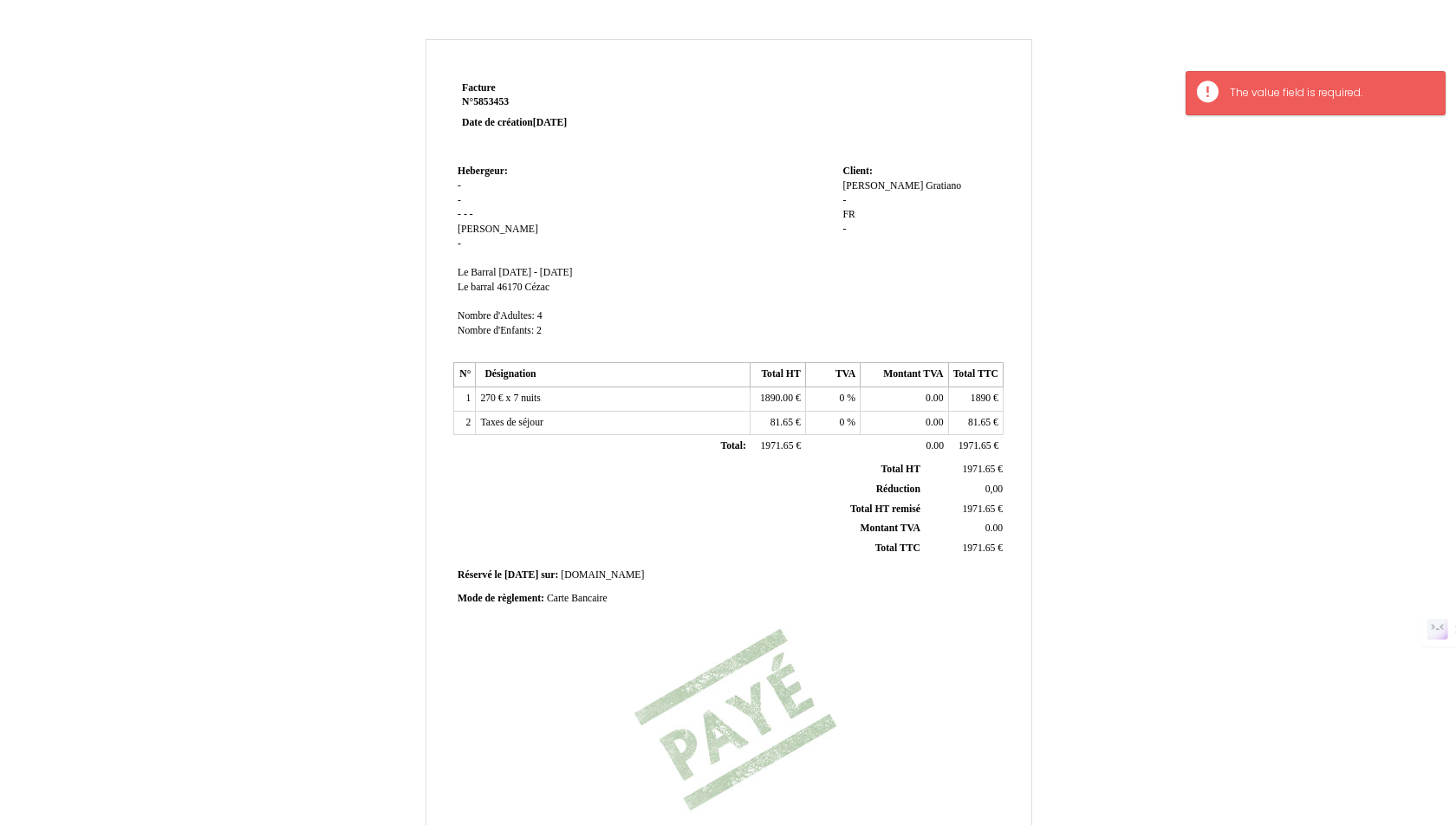
click at [855, 186] on span "[PERSON_NAME]" at bounding box center [882, 187] width 81 height 12
click at [855, 186] on input "[PERSON_NAME]" at bounding box center [941, 188] width 199 height 18
type input "MMe"
click at [903, 265] on td "Client: Client: Anne Anne Gratiano Gratiano - FR FR -" at bounding box center [920, 260] width 164 height 198
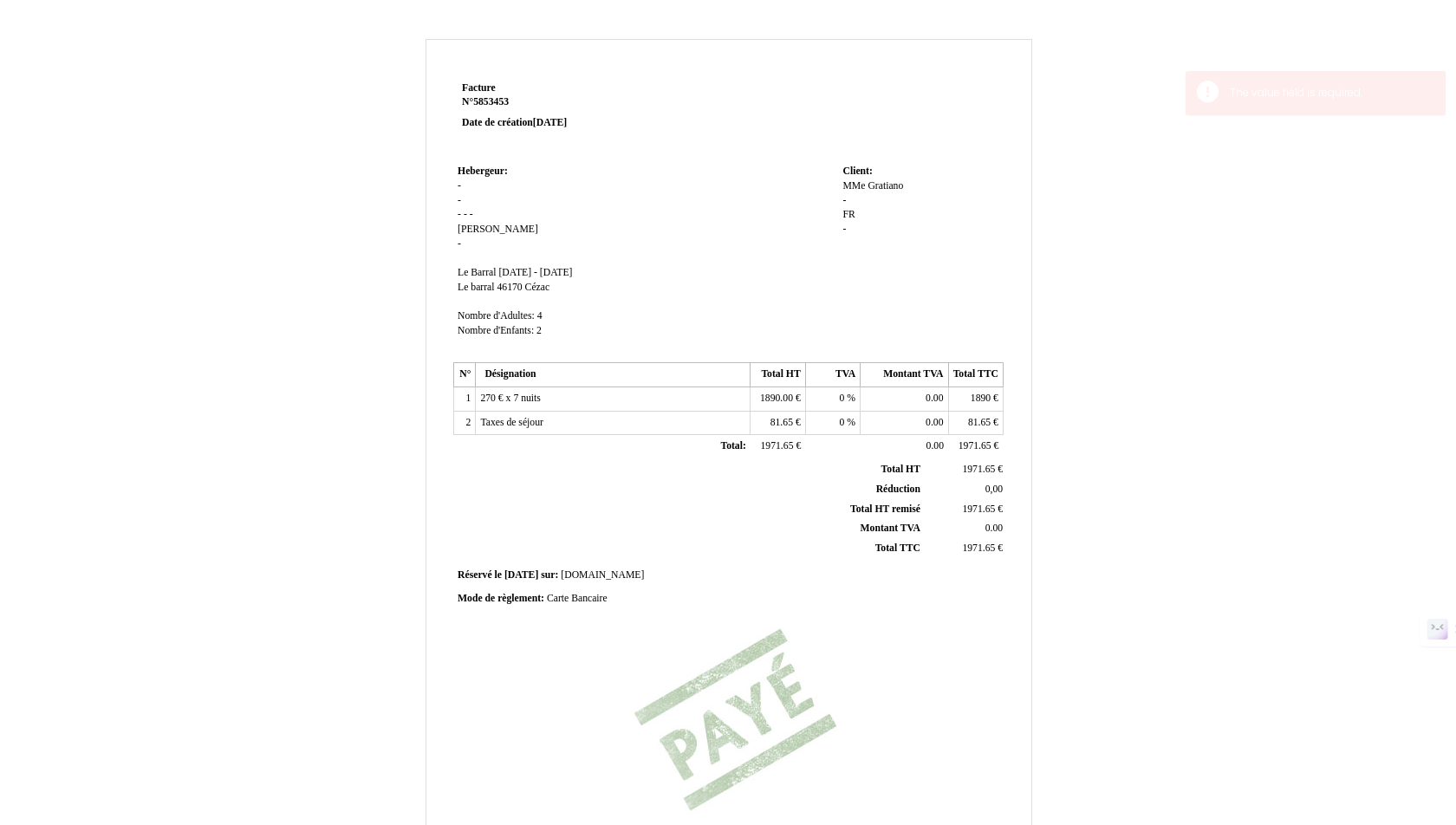
click at [521, 226] on td "Hebergeur: Hebergeur: - - - - - Nadége Valette Nadége Valette - SIRET Le Barral…" at bounding box center [646, 260] width 384 height 198
click at [470, 212] on span "-" at bounding box center [472, 214] width 4 height 12
click at [481, 294] on span "[PERSON_NAME]" at bounding box center [476, 291] width 37 height 12
click at [0, 0] on input "[PERSON_NAME]" at bounding box center [0, 0] width 0 height 0
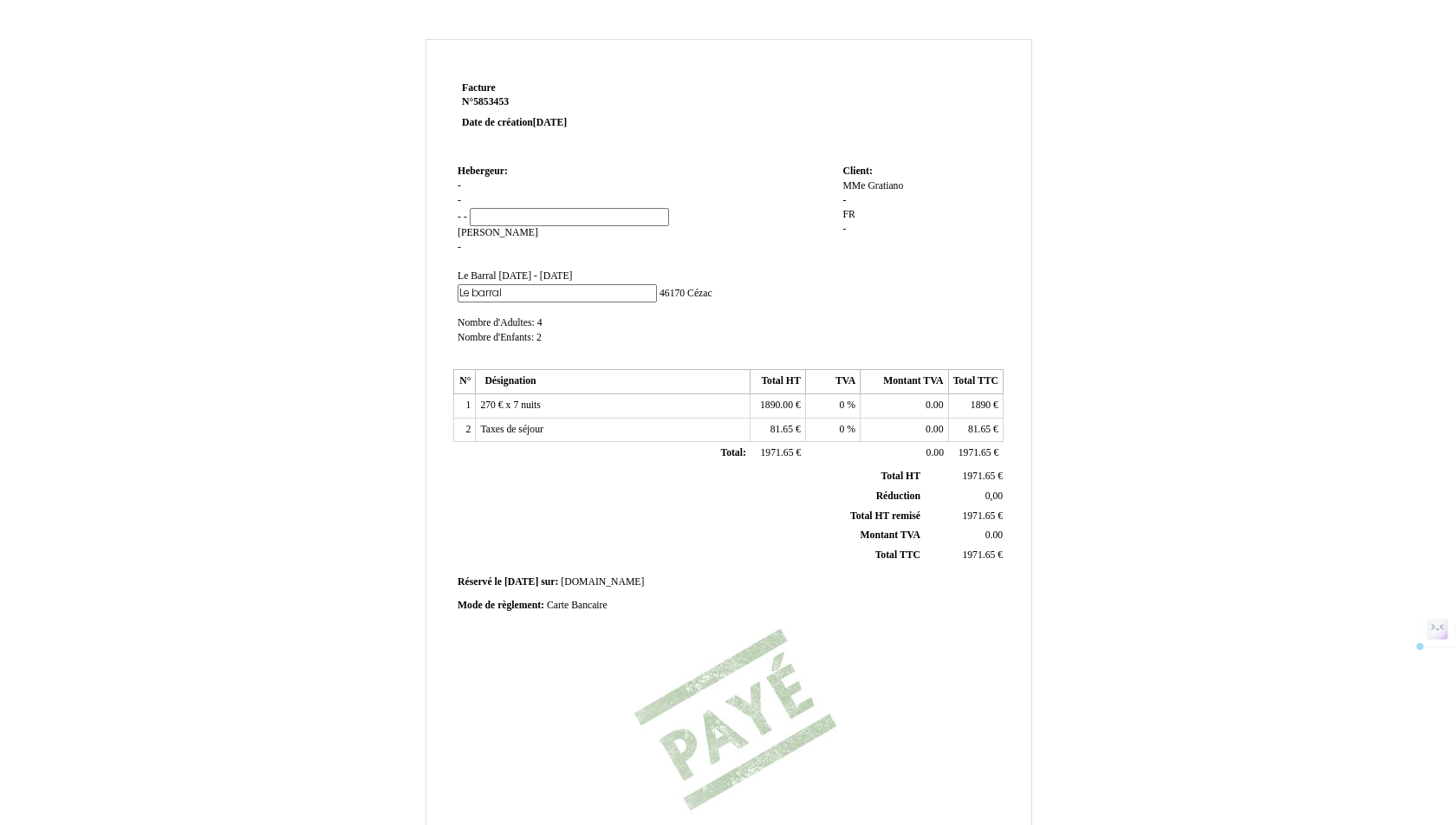
click at [481, 294] on input "[PERSON_NAME]" at bounding box center [556, 293] width 199 height 18
click at [621, 327] on td "Hebergeur: Hebergeur: - - - - - Nadége Valette Nadége Valette - SIRET Le Barral…" at bounding box center [646, 262] width 384 height 205
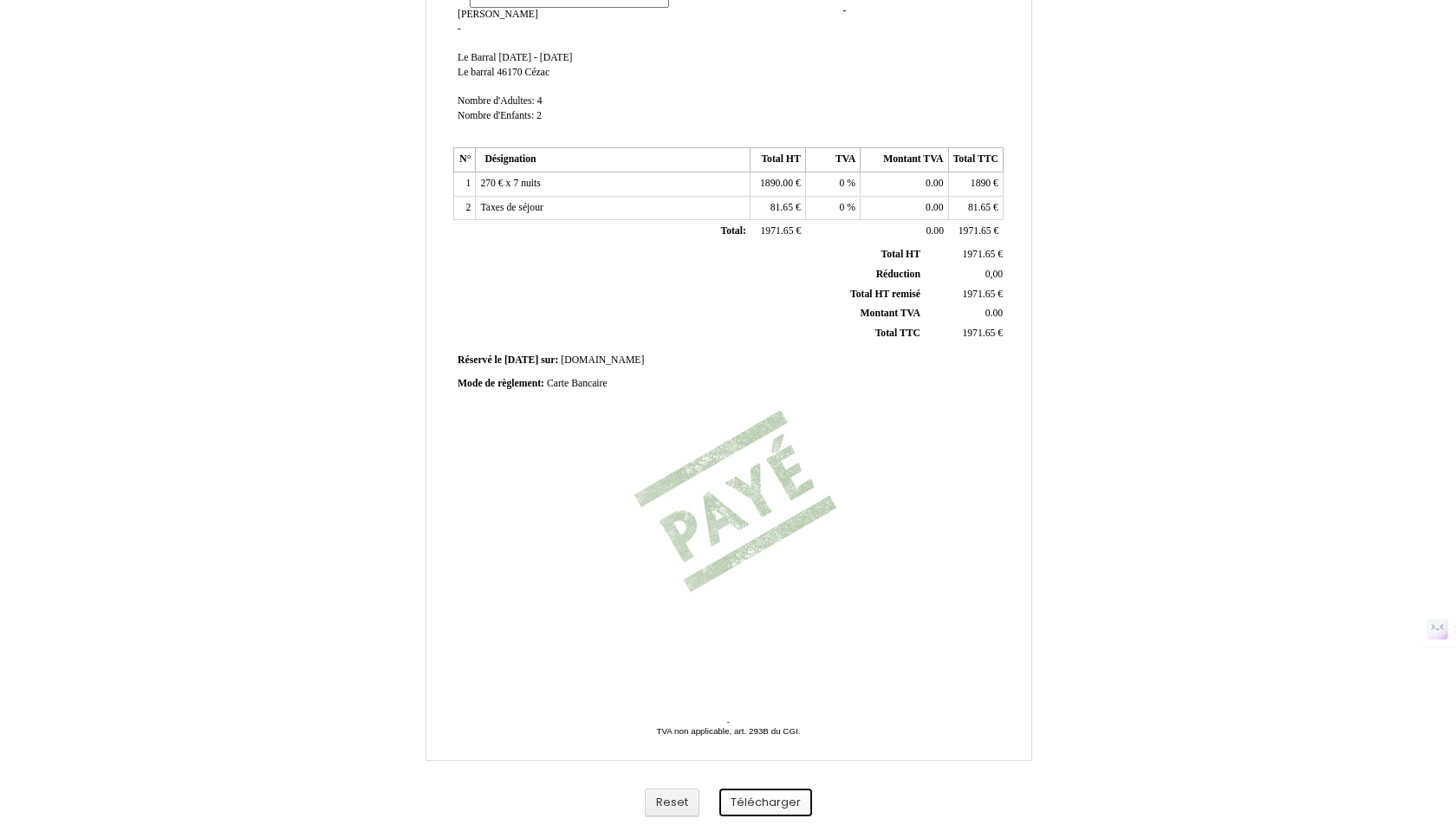
click at [772, 797] on button "Télécharger" at bounding box center [765, 804] width 92 height 29
